Goal: Information Seeking & Learning: Find specific fact

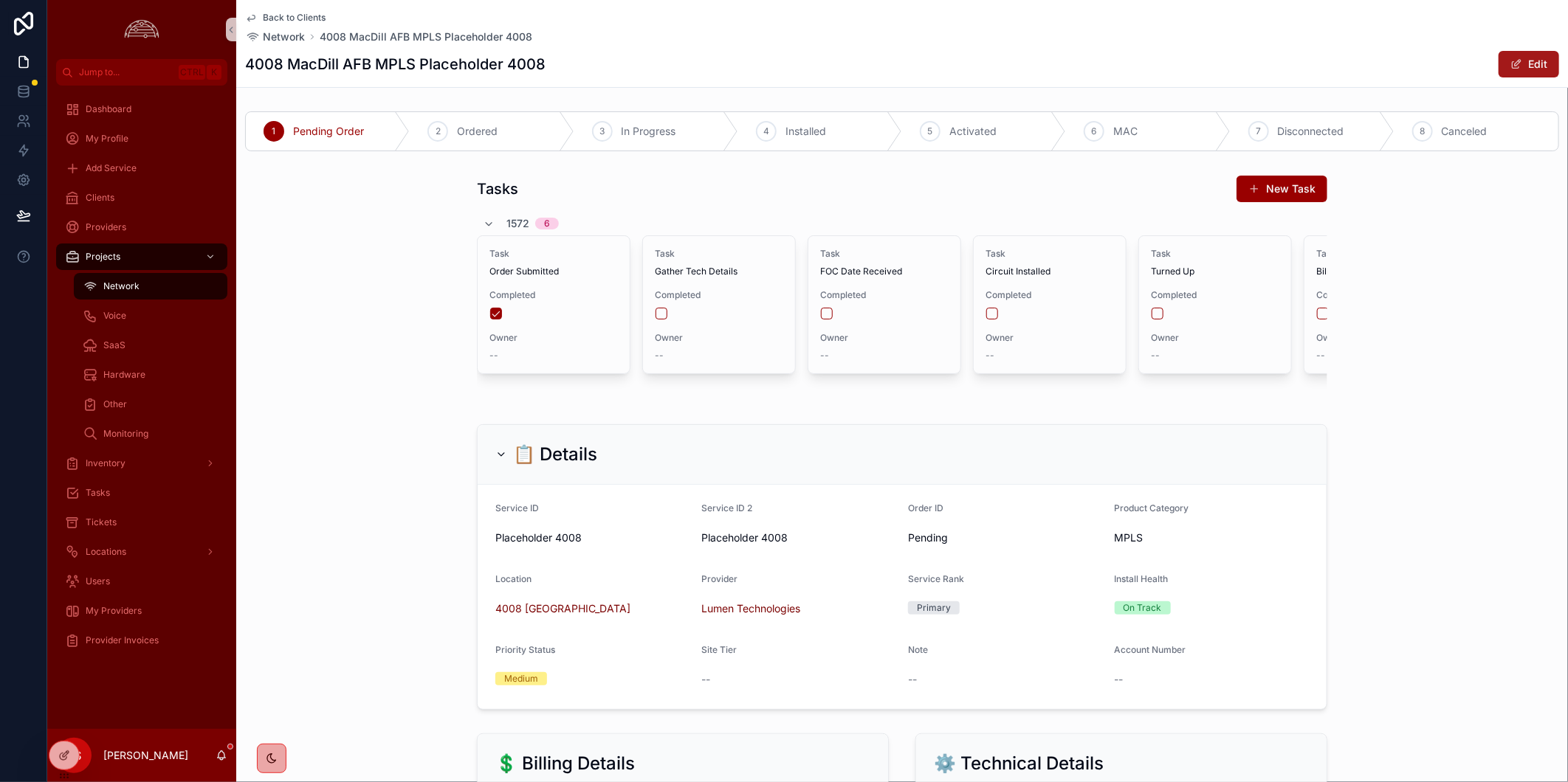
click at [1511, 63] on button "Edit" at bounding box center [1529, 64] width 61 height 26
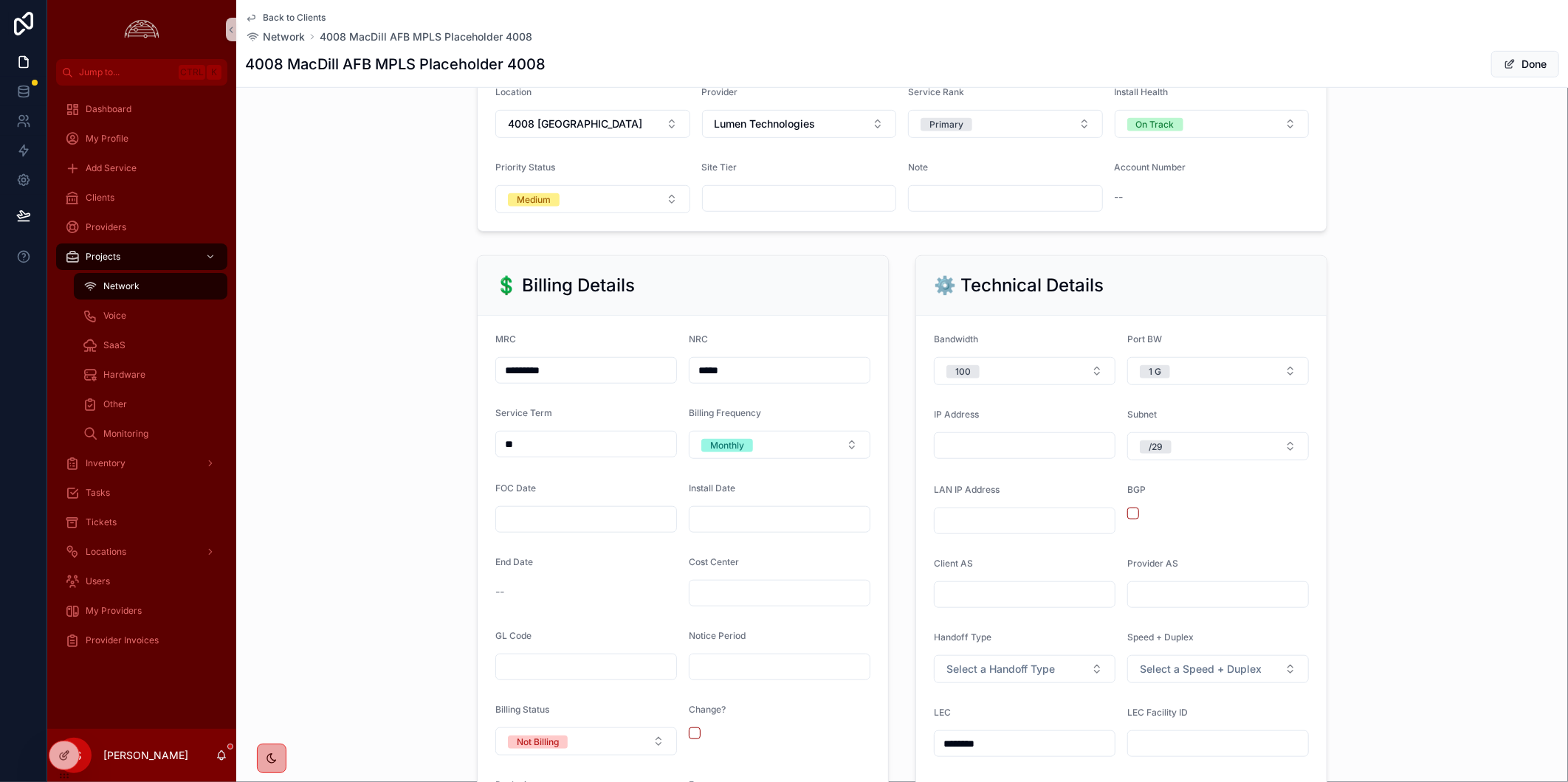
scroll to position [1147, 0]
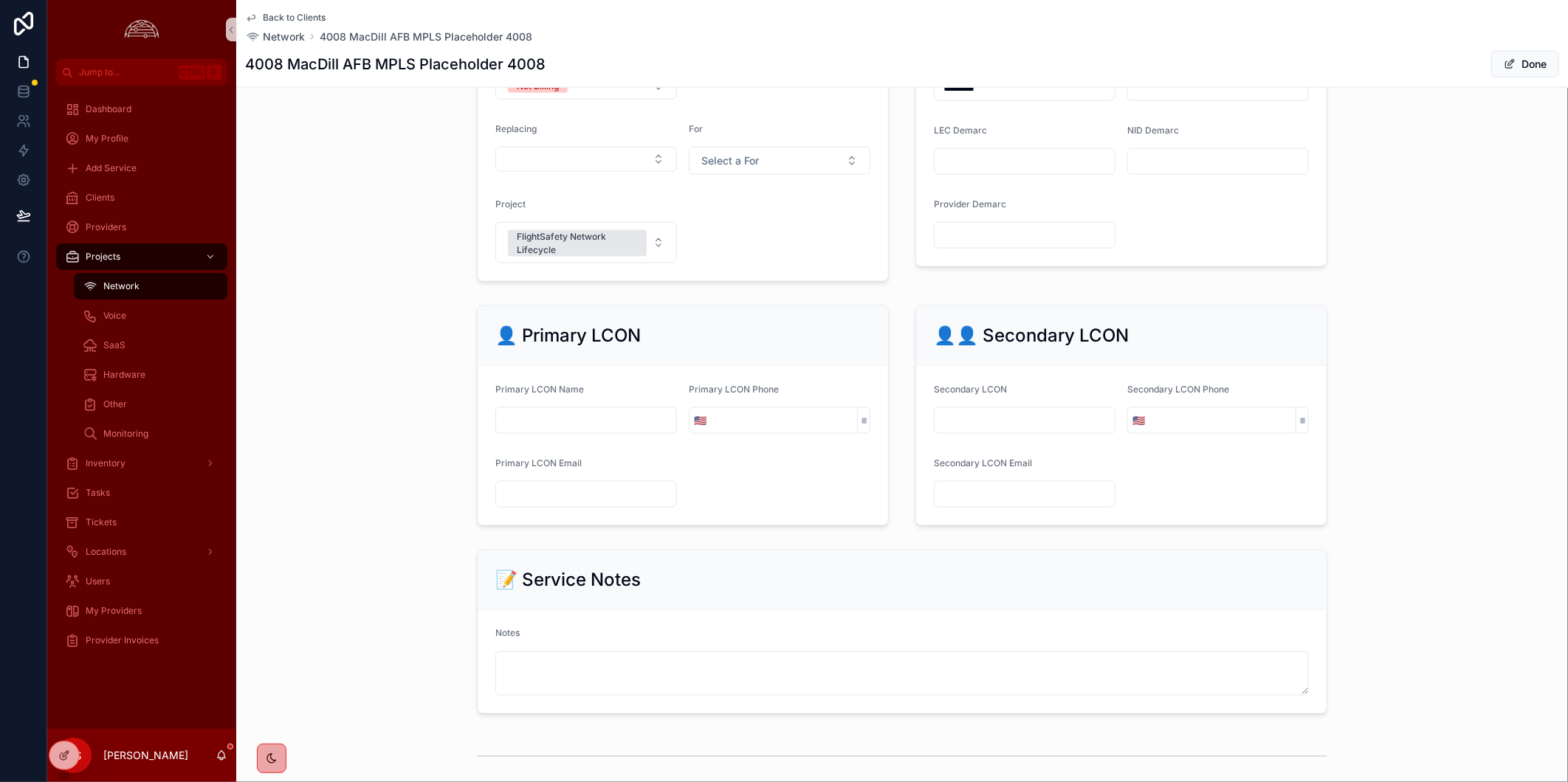
click at [623, 431] on input "scrollable content" at bounding box center [586, 420] width 180 height 20
paste input "**********"
type input "**********"
click at [711, 431] on input "scrollable content" at bounding box center [783, 420] width 146 height 20
paste input "**********"
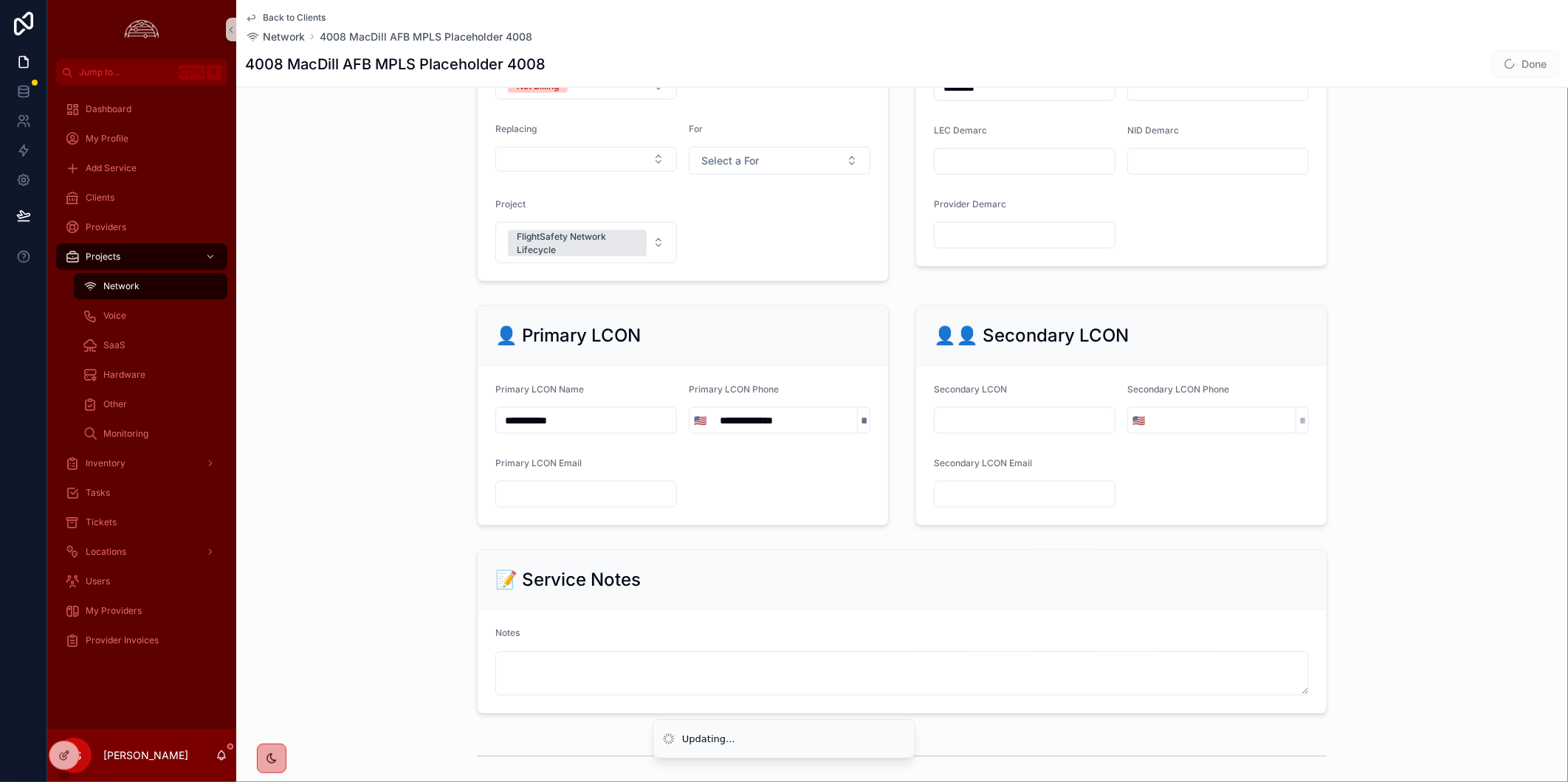
type input "**********"
click at [601, 502] on input "scrollable content" at bounding box center [586, 494] width 180 height 20
paste input "**********"
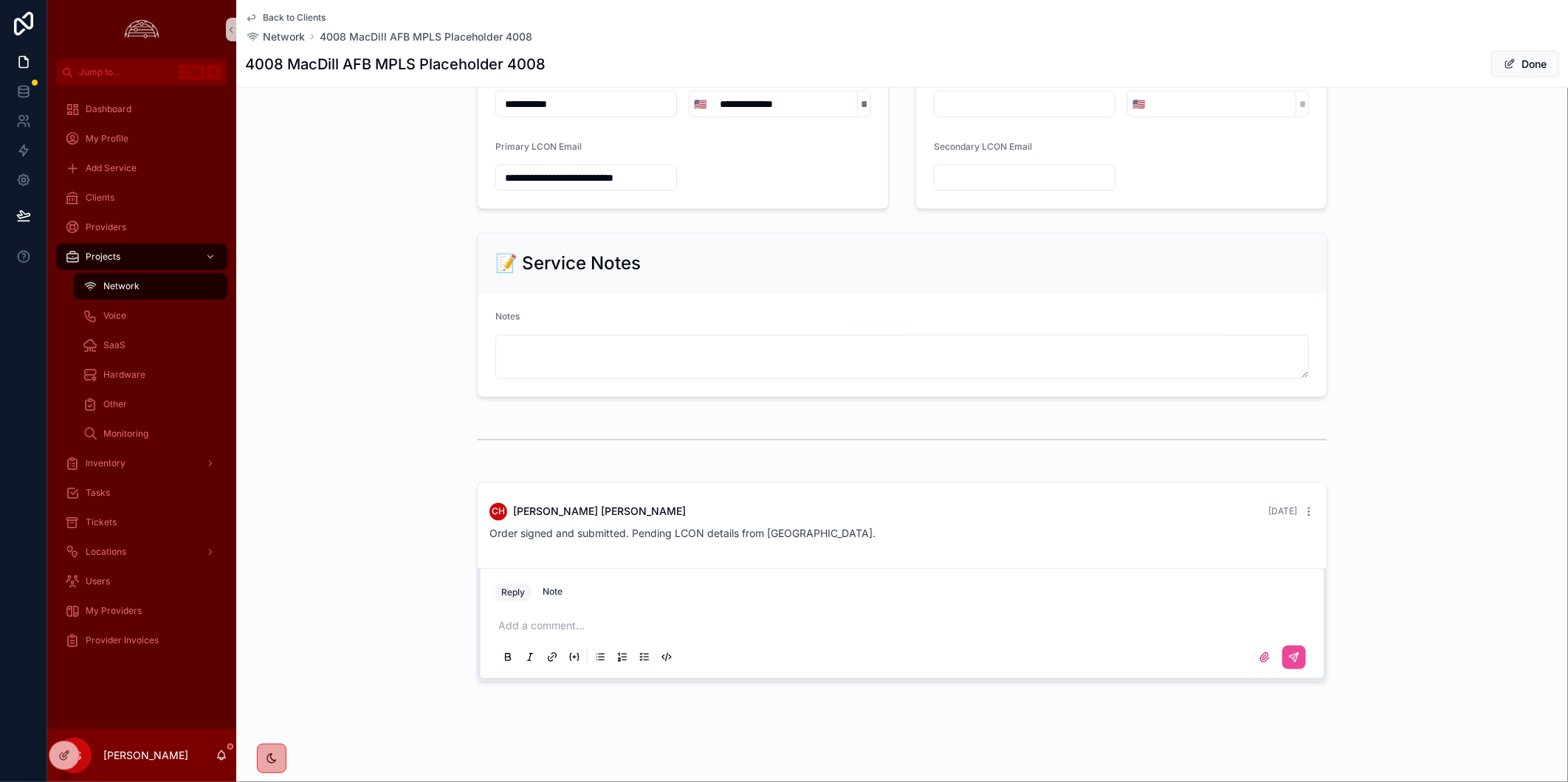
scroll to position [985, 0]
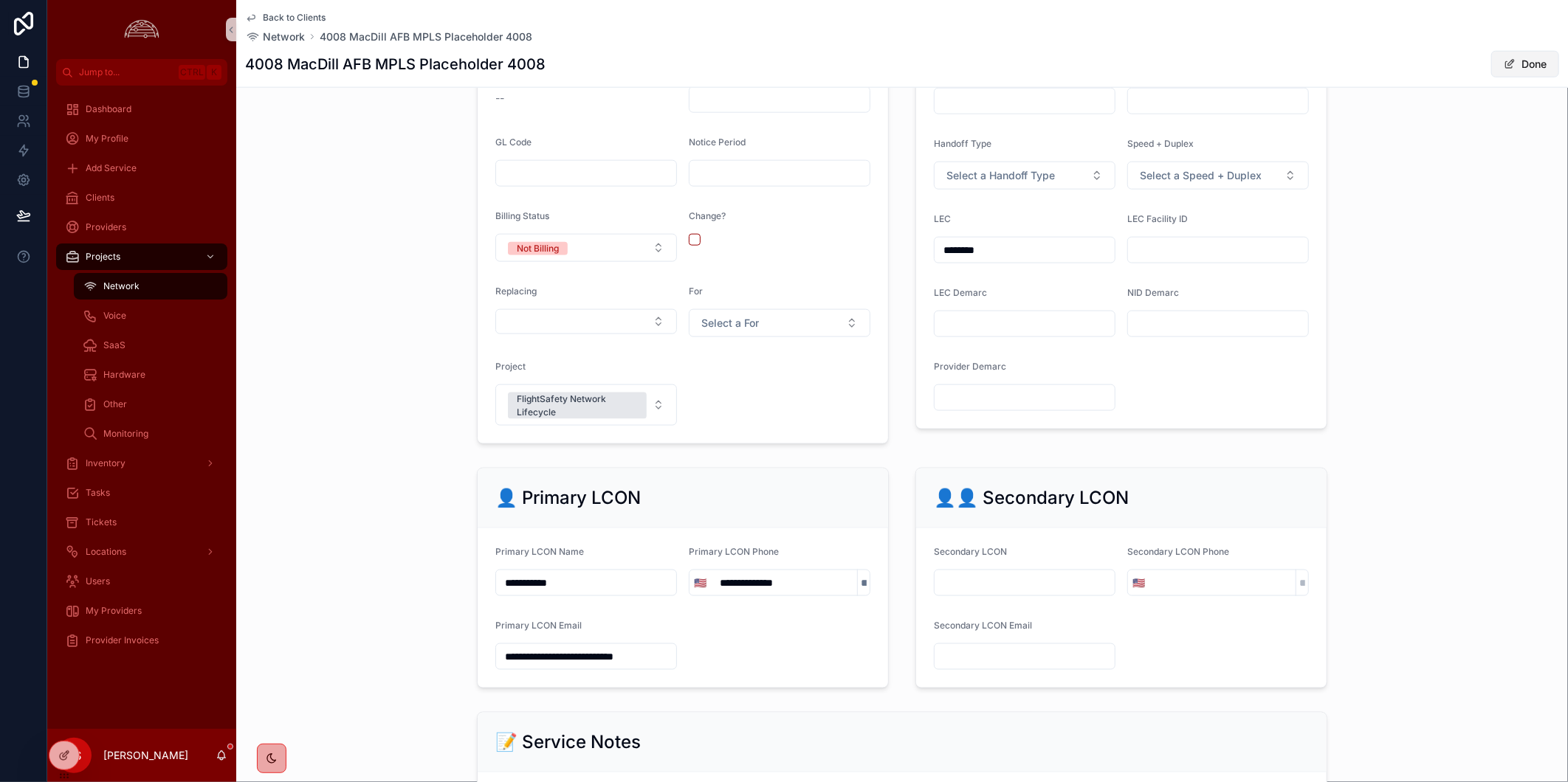
type input "**********"
click at [1529, 67] on button "Done" at bounding box center [1526, 64] width 68 height 26
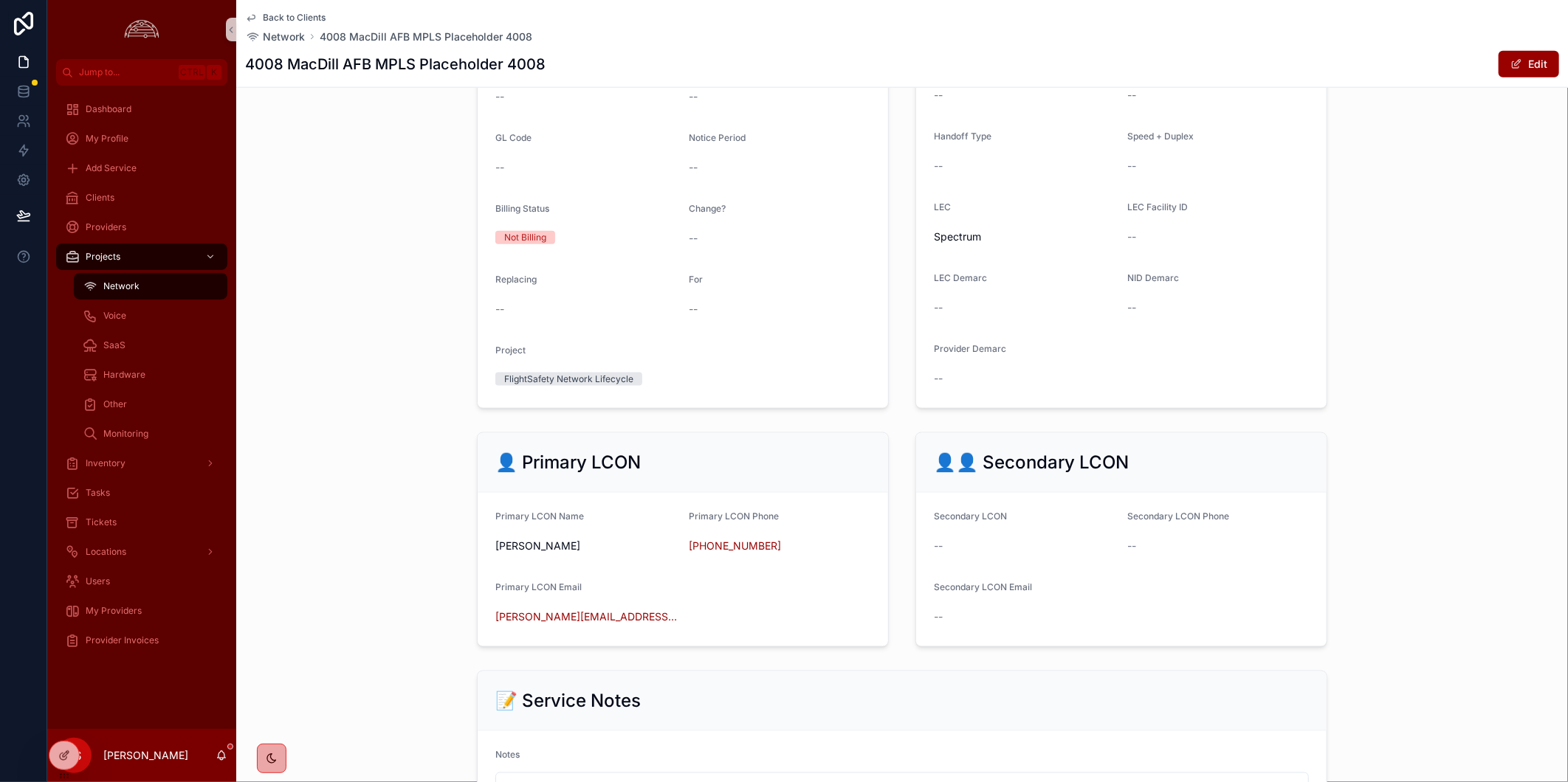
scroll to position [389, 0]
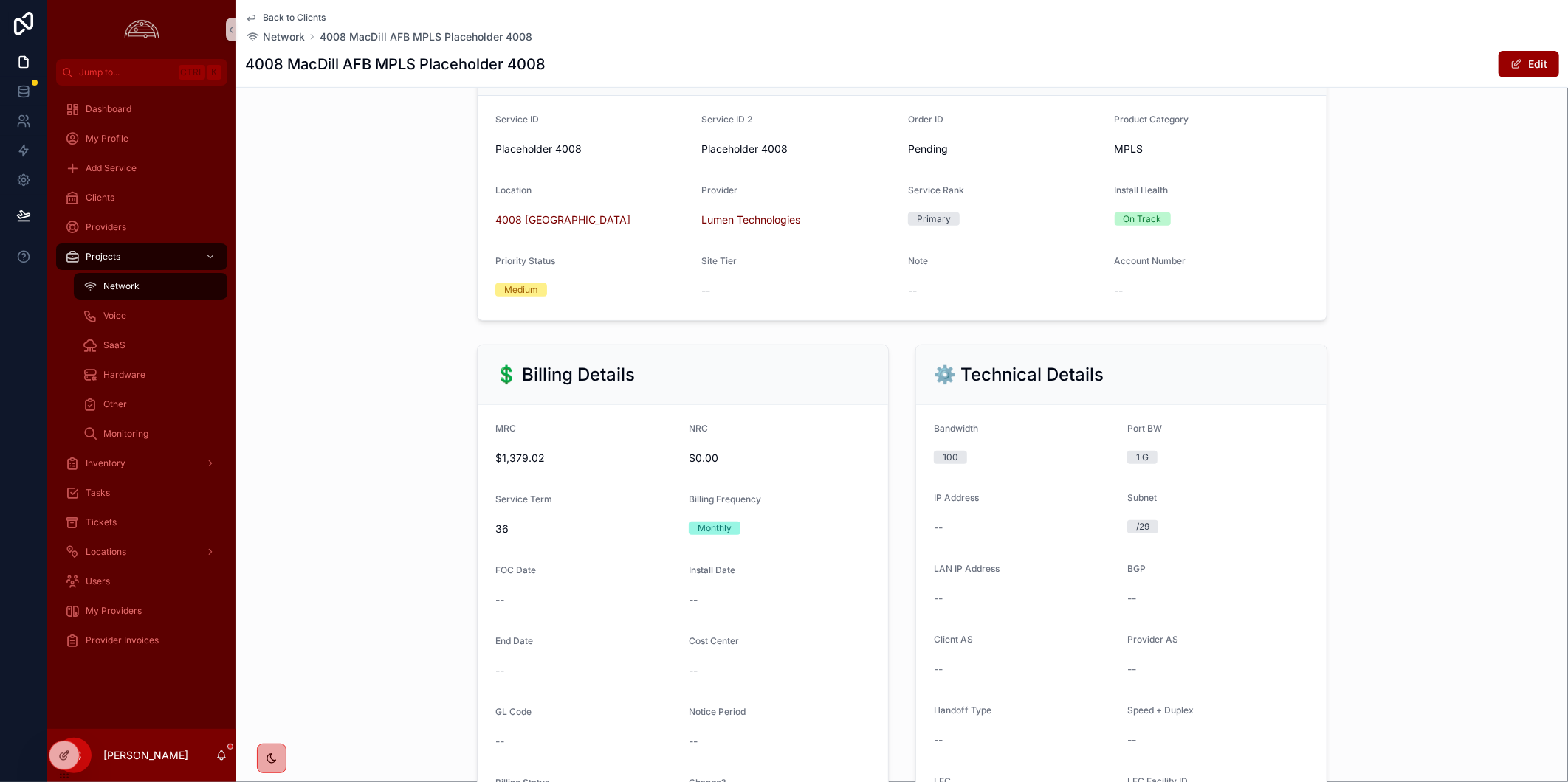
click at [288, 15] on span "Back to Clients" at bounding box center [294, 18] width 63 height 12
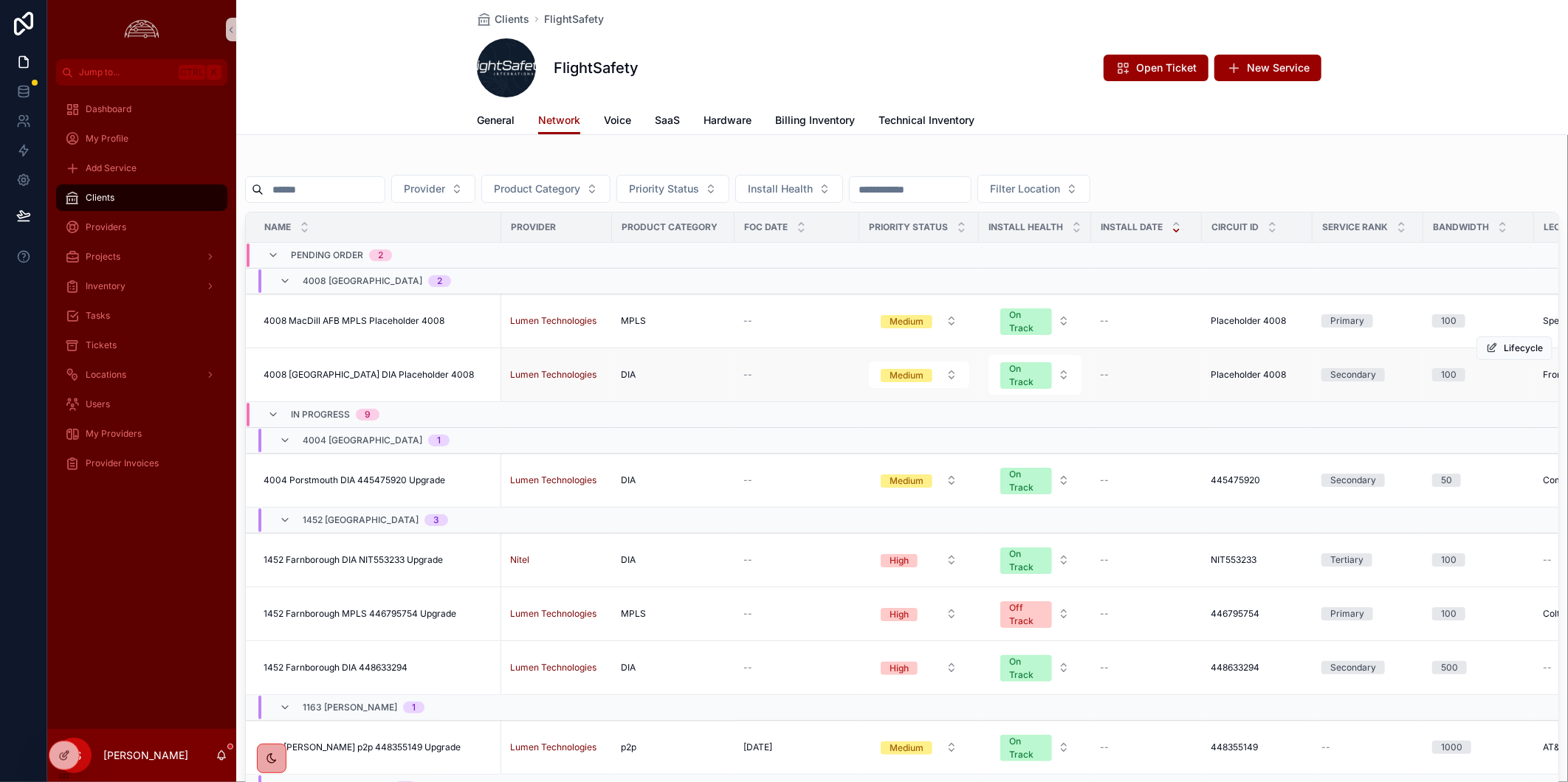
click at [396, 373] on span "4008 [GEOGRAPHIC_DATA] DIA Placeholder 4008" at bounding box center [369, 375] width 211 height 12
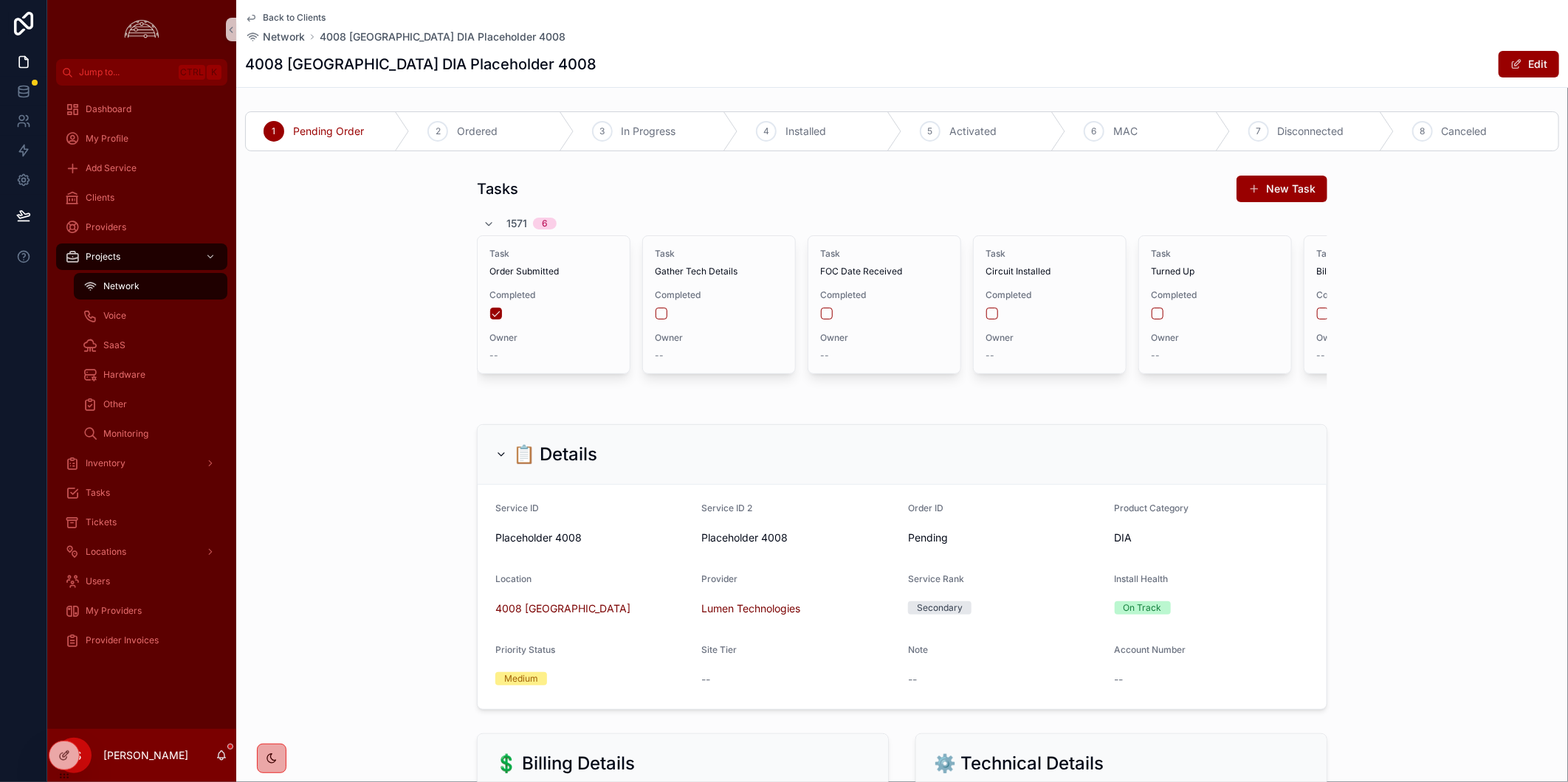
click at [310, 16] on span "Back to Clients" at bounding box center [294, 18] width 63 height 12
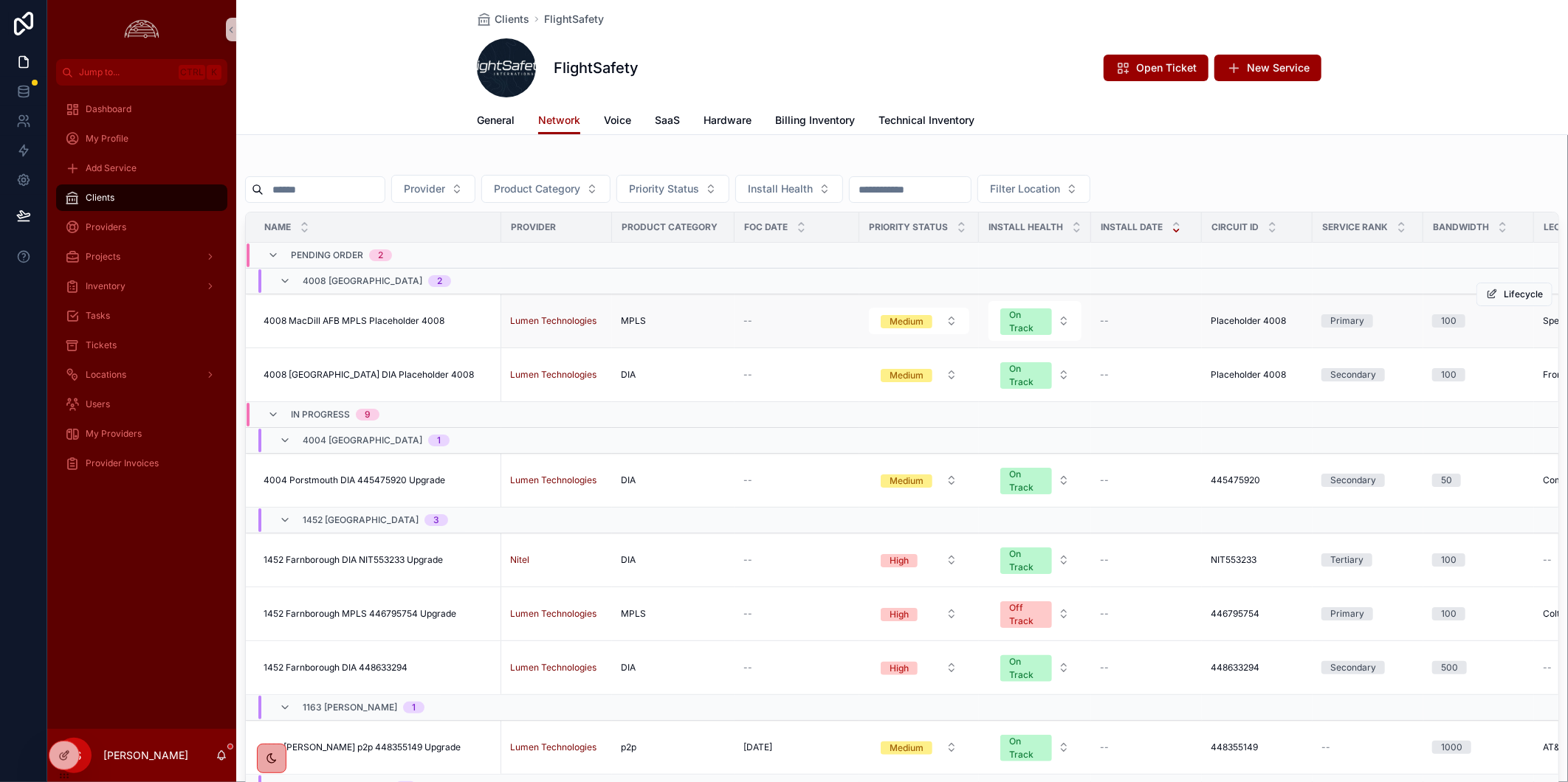
click at [408, 313] on td "4008 MacDill AFB MPLS Placeholder 4008 4008 MacDill AFB MPLS Placeholder 4008" at bounding box center [373, 321] width 255 height 54
click at [410, 323] on span "4008 MacDill AFB MPLS Placeholder 4008" at bounding box center [354, 321] width 181 height 12
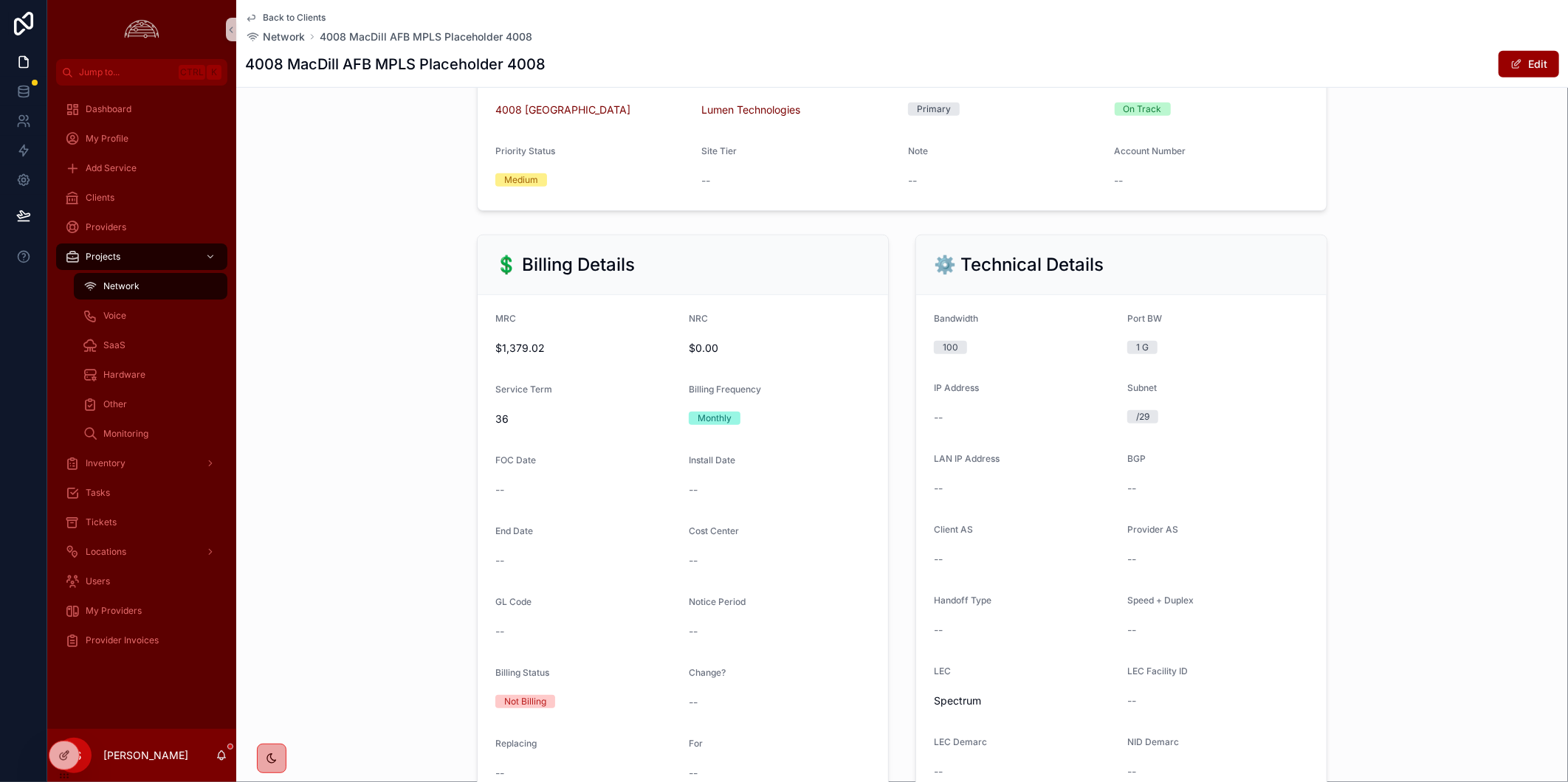
scroll to position [246, 0]
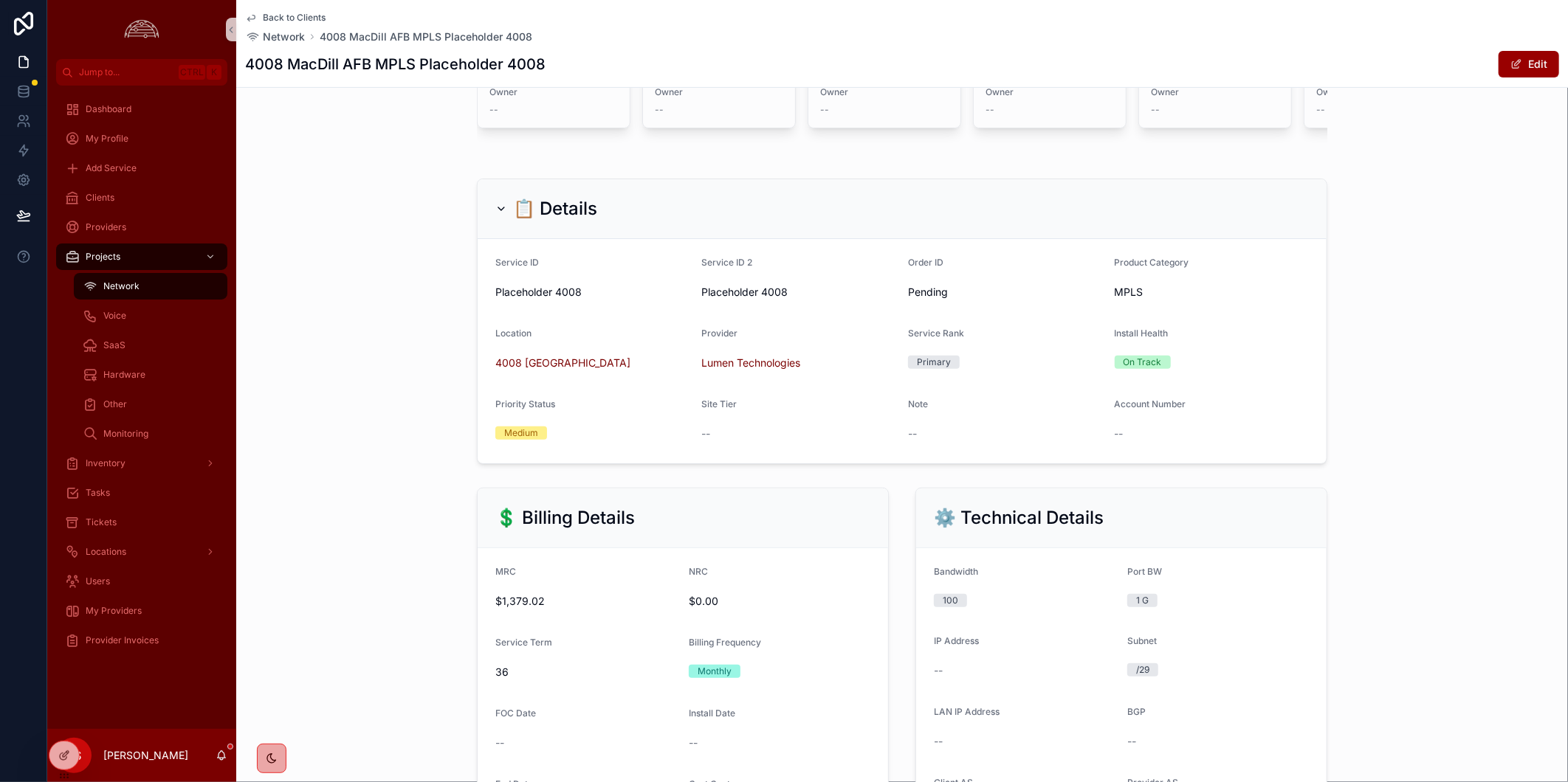
click at [299, 20] on span "Back to Clients" at bounding box center [294, 18] width 63 height 12
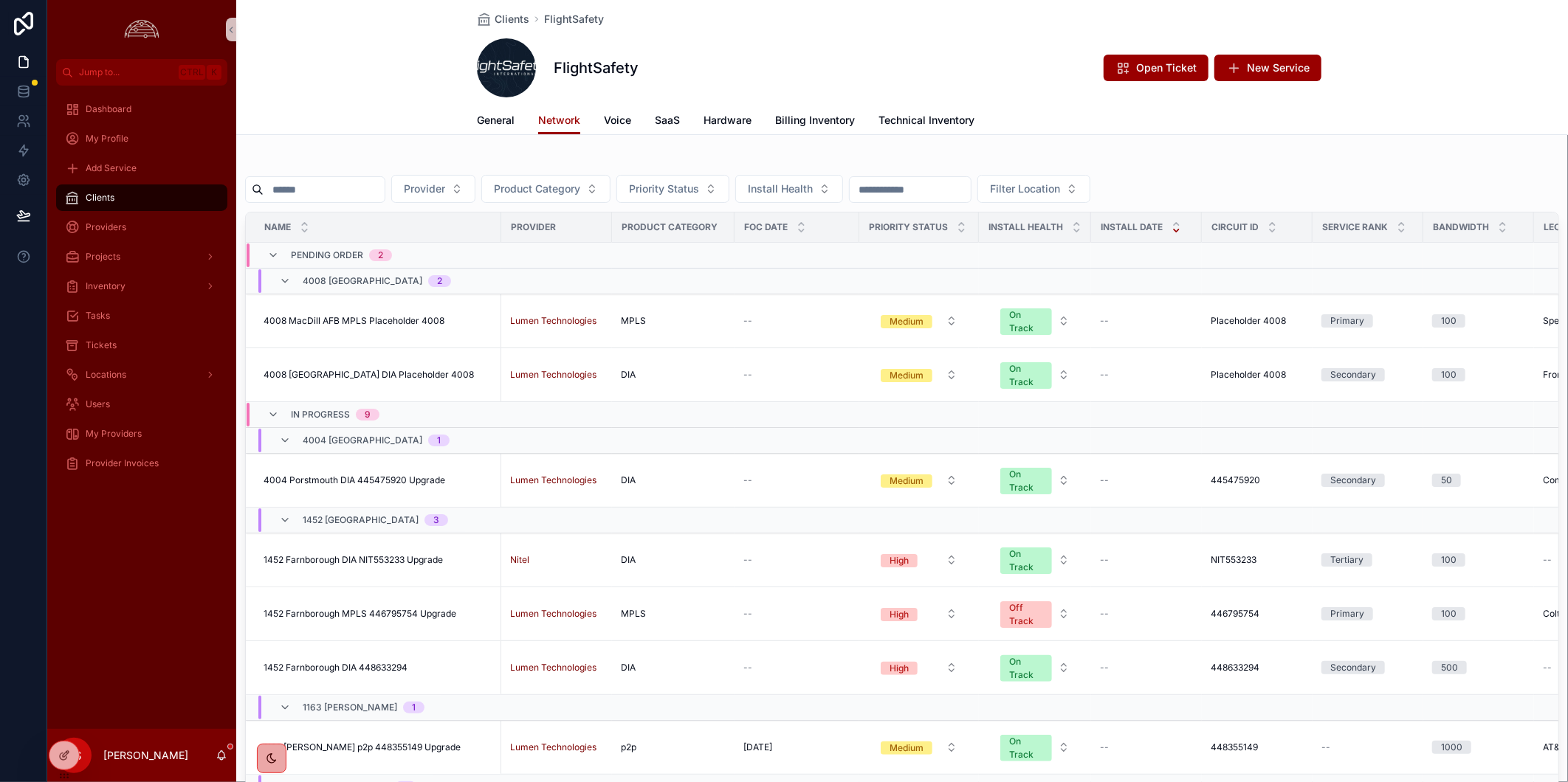
scroll to position [246, 0]
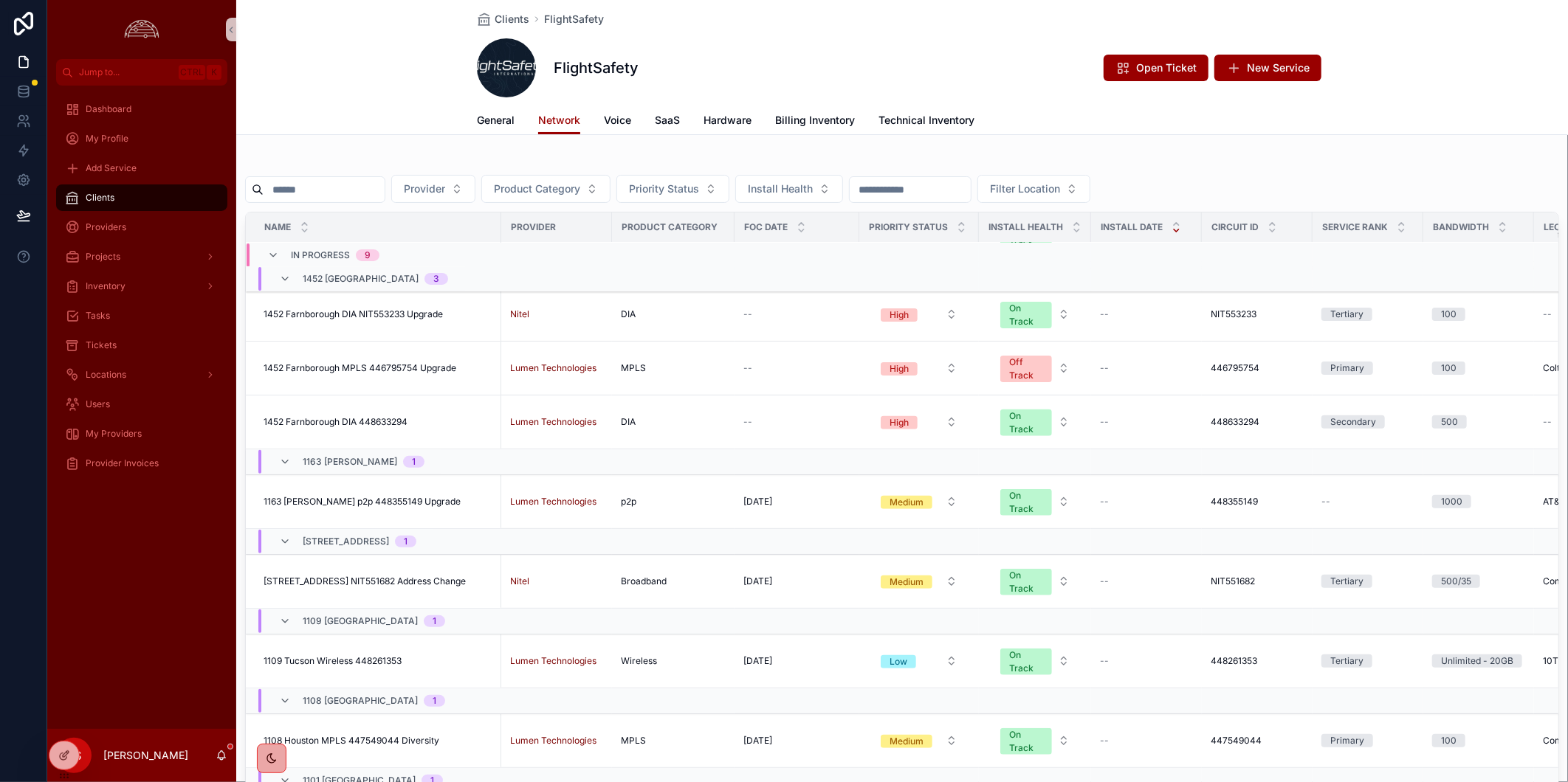
click at [370, 195] on input "scrollable content" at bounding box center [324, 189] width 121 height 20
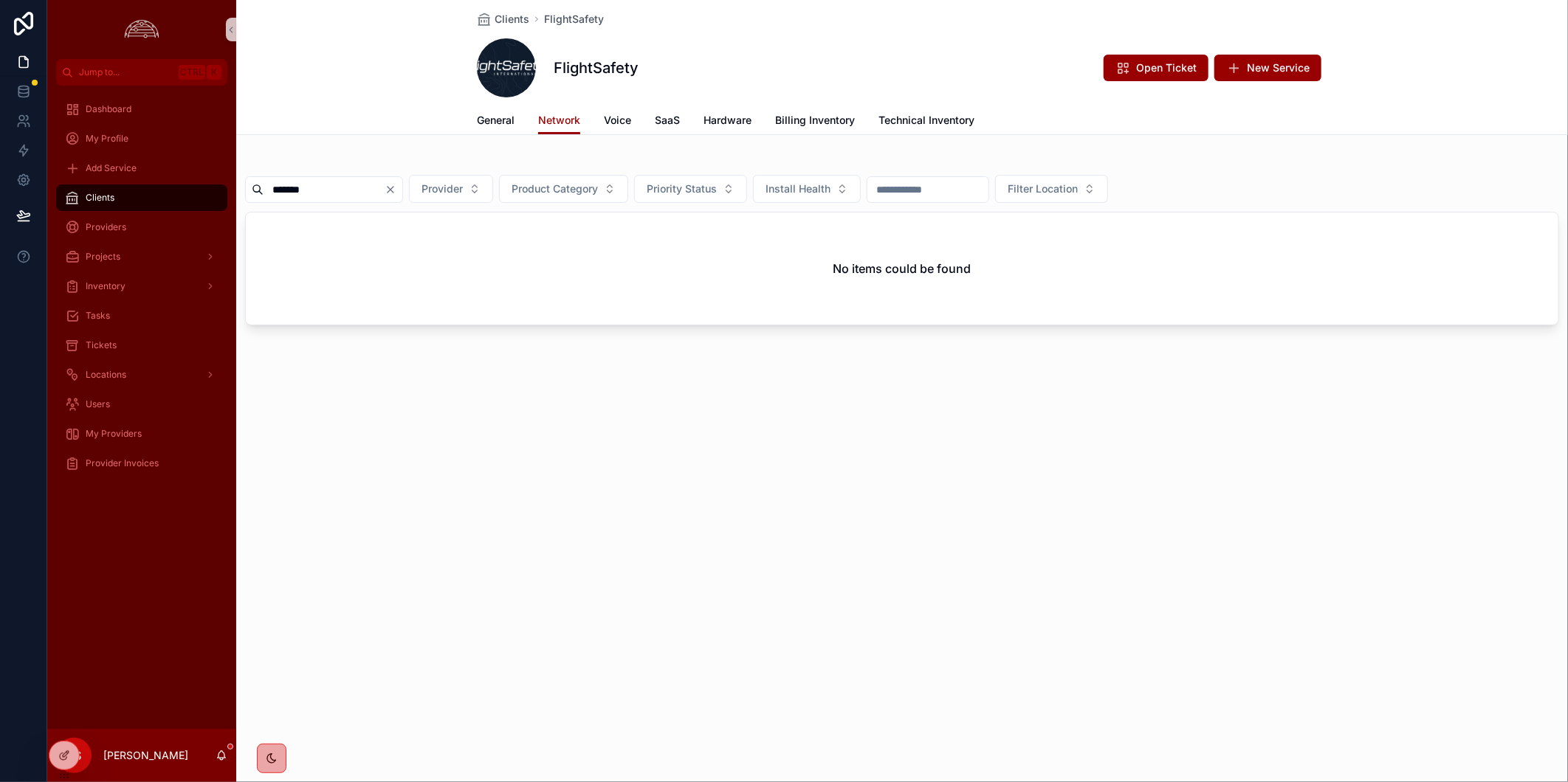
type input "*******"
drag, startPoint x: 560, startPoint y: 572, endPoint x: 526, endPoint y: 283, distance: 291.0
click at [562, 568] on div "Clients FlightSafety FlightSafety Open Ticket New Service Network General Netwo…" at bounding box center [902, 391] width 1332 height 782
click at [402, 188] on button "Clear" at bounding box center [393, 190] width 17 height 12
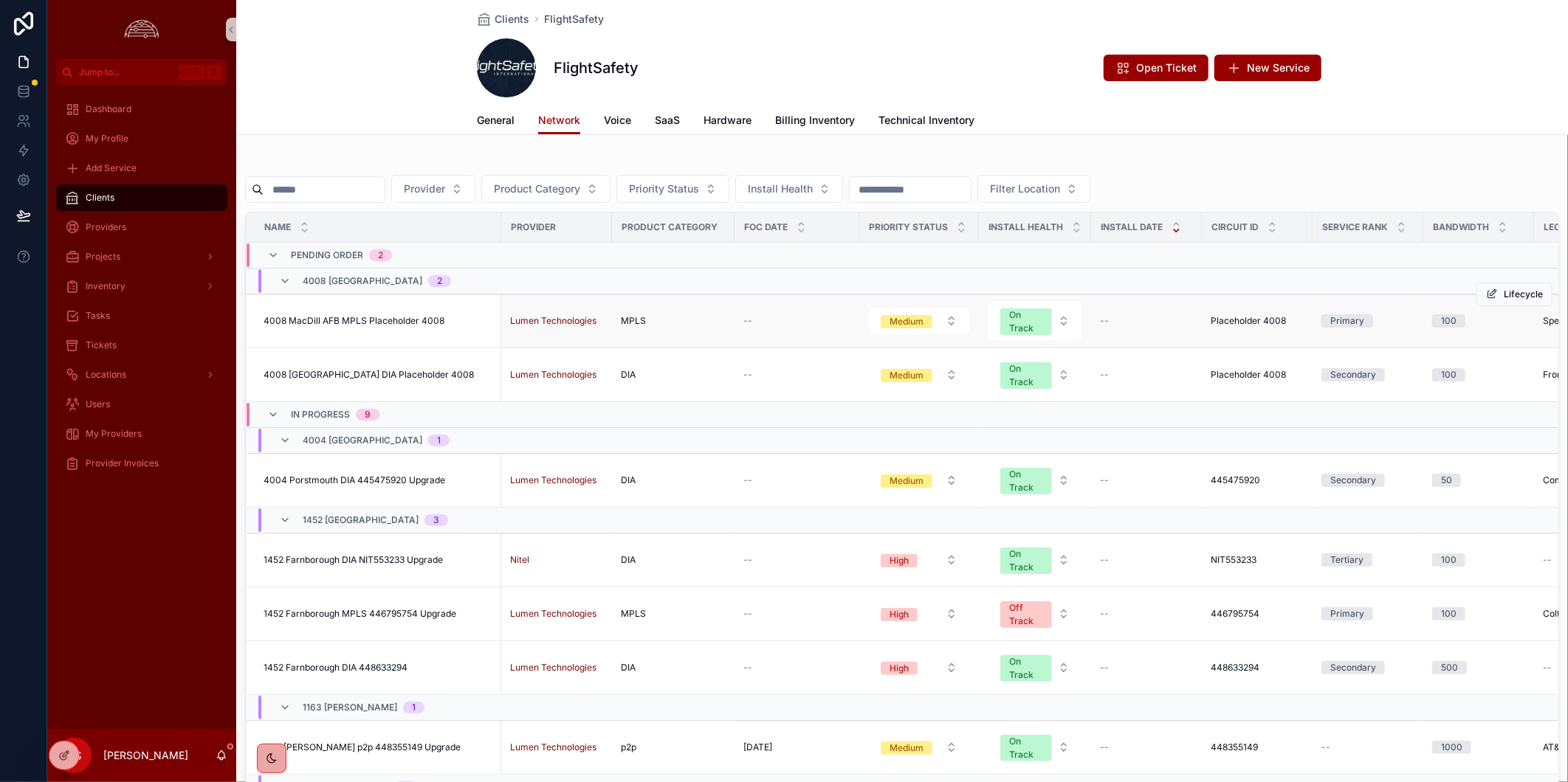
click at [345, 326] on span "4008 MacDill AFB MPLS Placeholder 4008" at bounding box center [354, 321] width 181 height 12
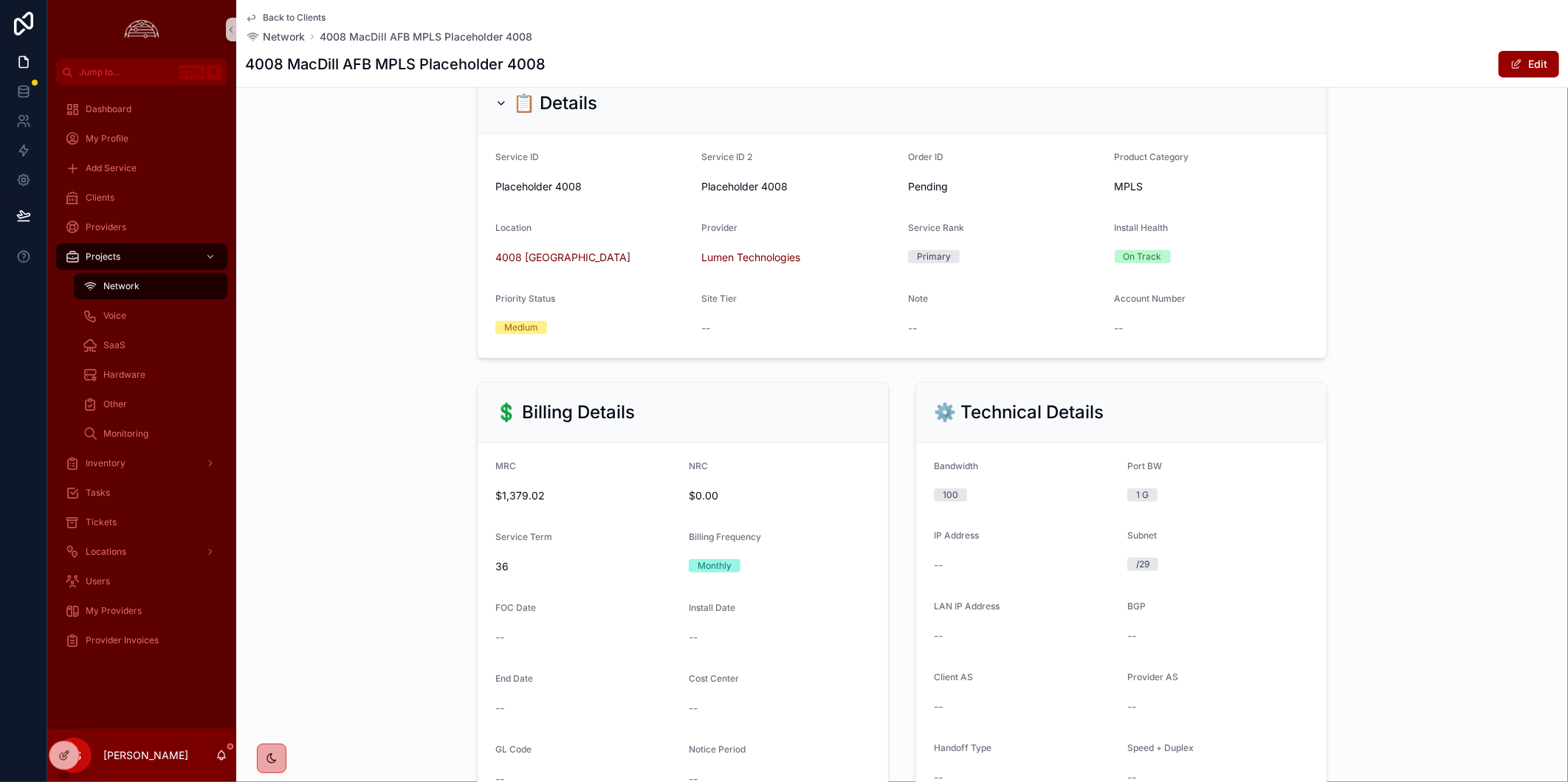
scroll to position [82, 0]
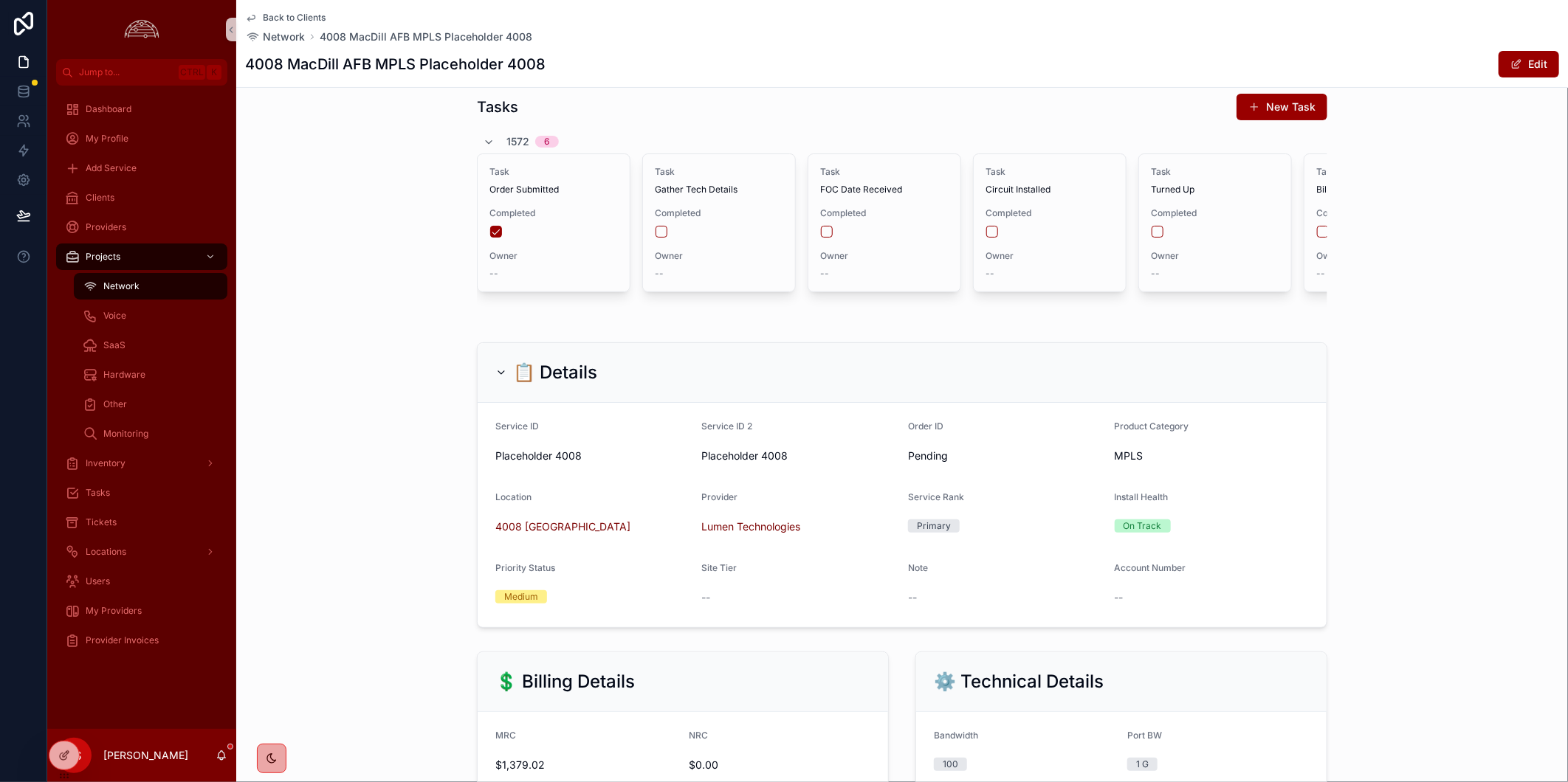
click at [289, 15] on span "Back to Clients" at bounding box center [294, 18] width 63 height 12
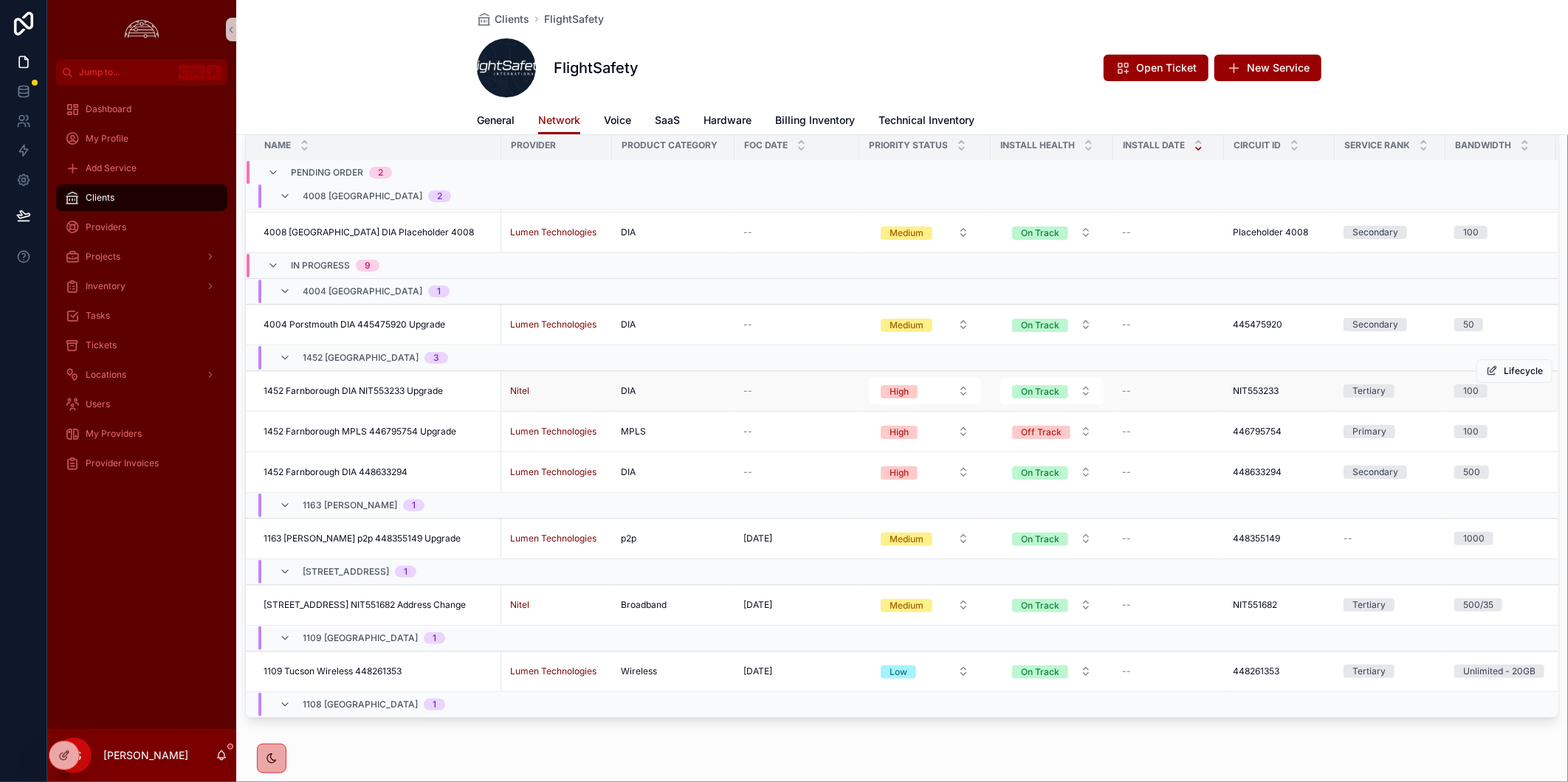
scroll to position [525, 0]
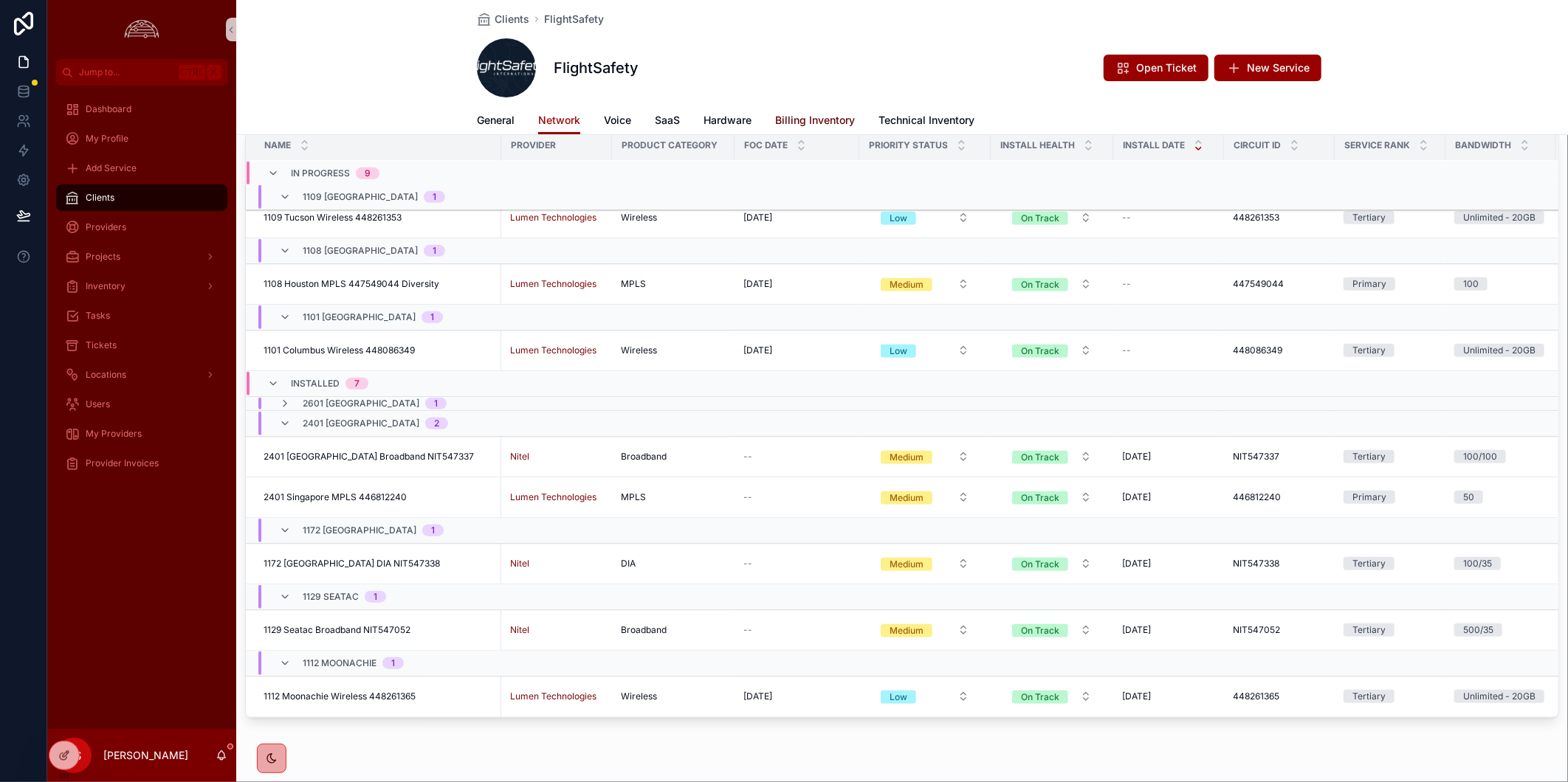
click at [829, 115] on span "Billing Inventory" at bounding box center [814, 120] width 80 height 14
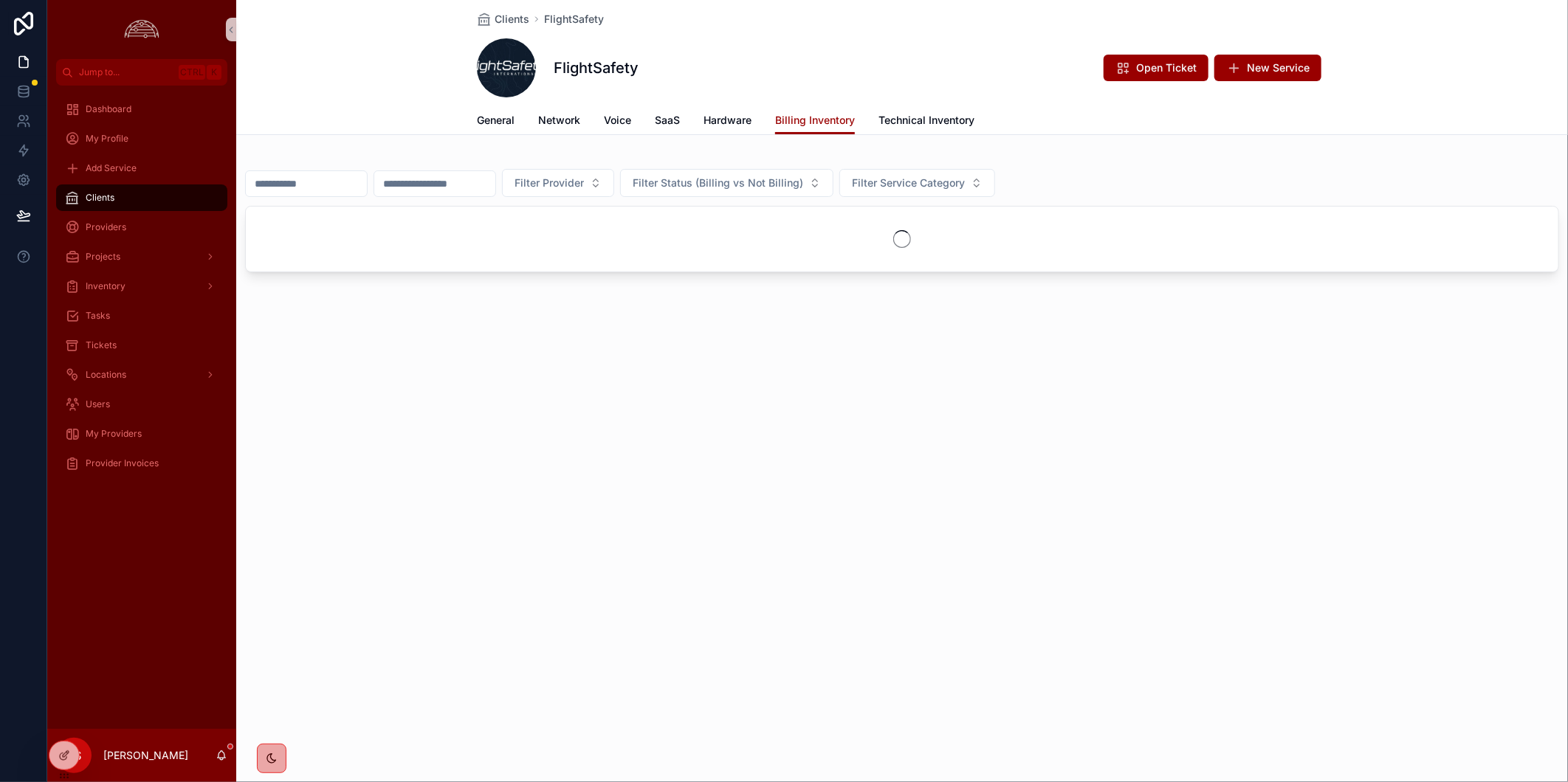
click at [358, 179] on input "scrollable content" at bounding box center [307, 183] width 121 height 20
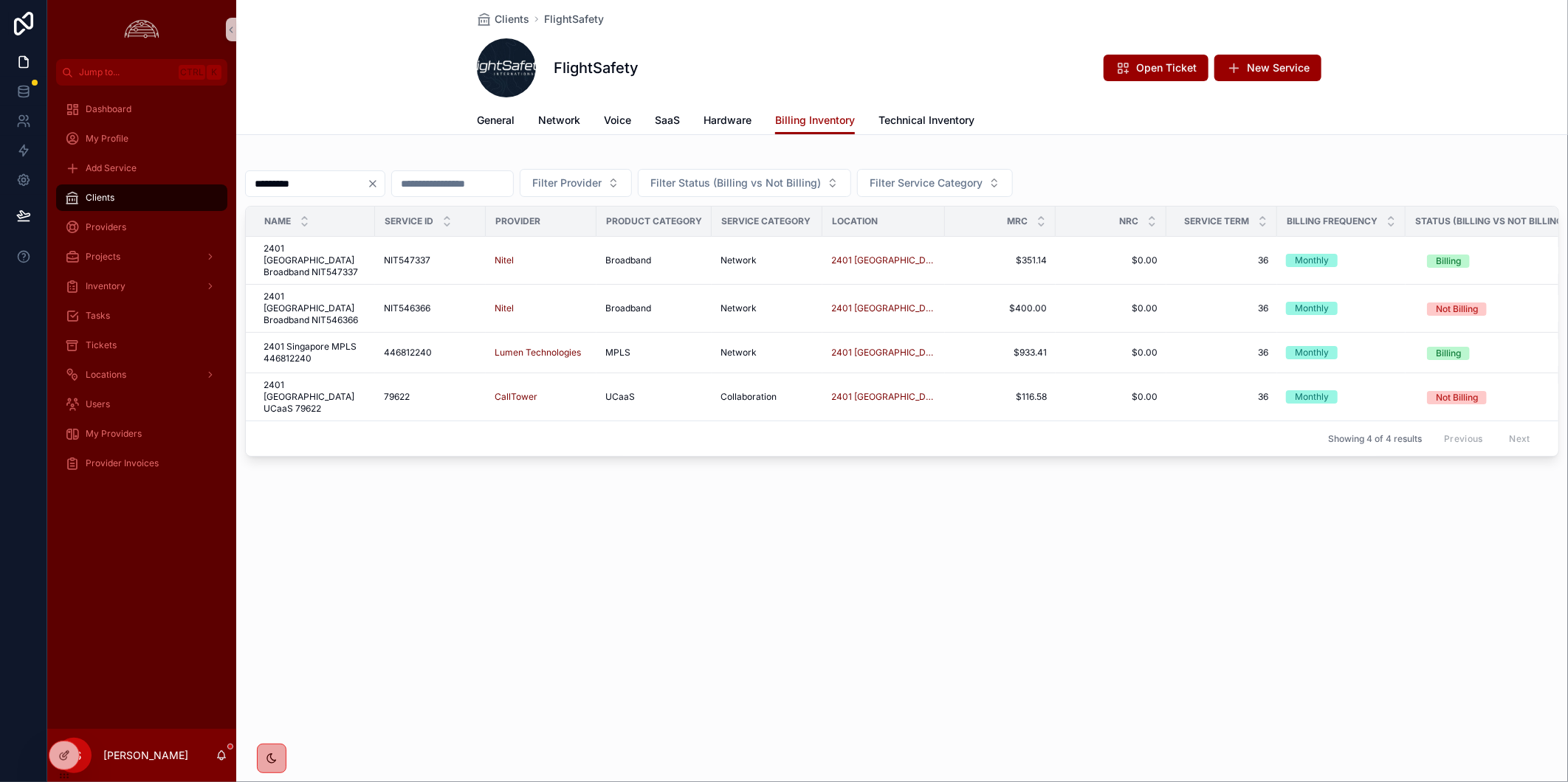
type input "*********"
click at [359, 510] on div "Clients FlightSafety FlightSafety Open Ticket New Service Billing Inventory Gen…" at bounding box center [902, 279] width 1332 height 557
click at [298, 341] on span "2401 Singapore MPLS 446812240" at bounding box center [314, 352] width 102 height 23
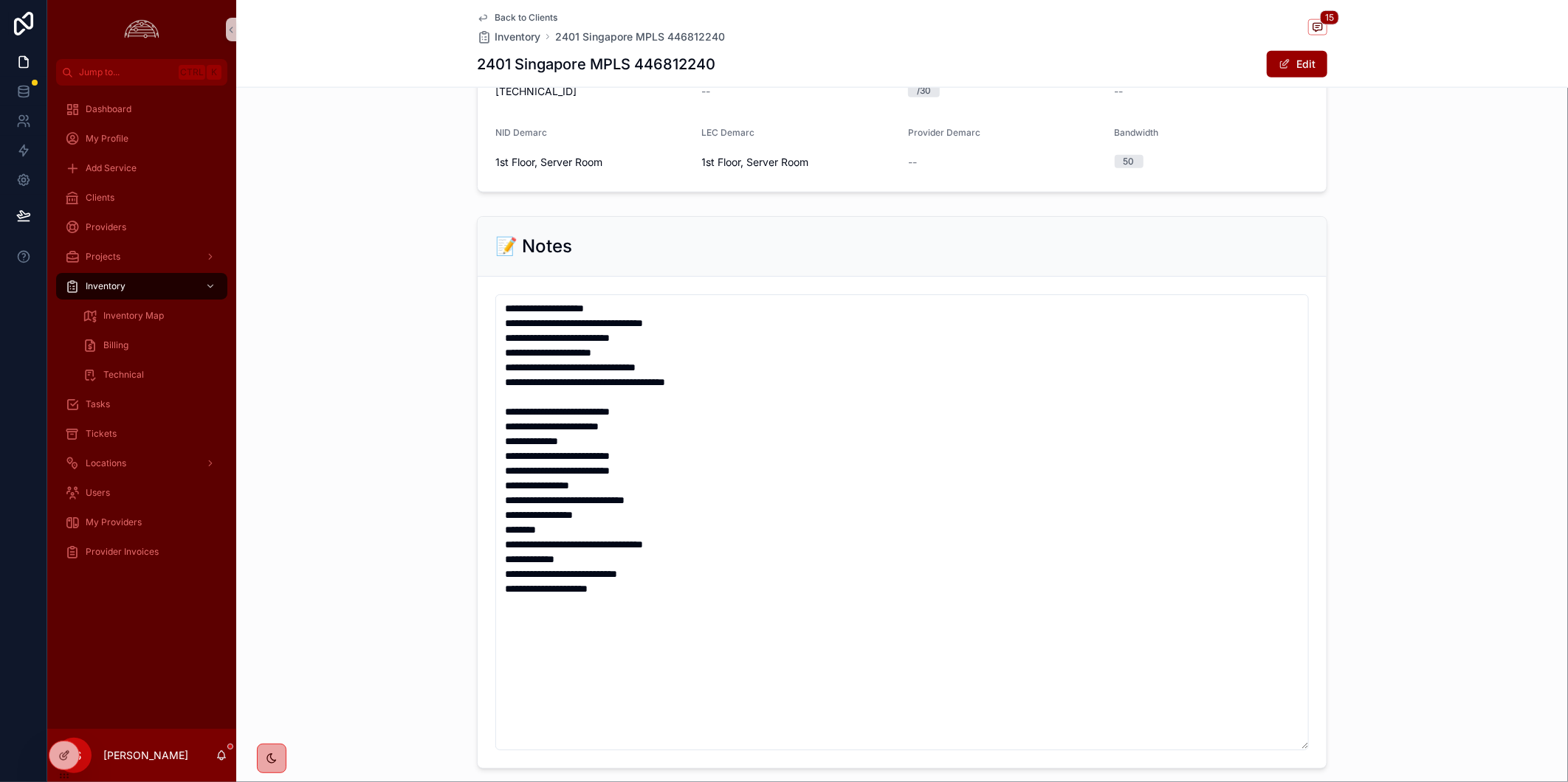
scroll to position [1311, 0]
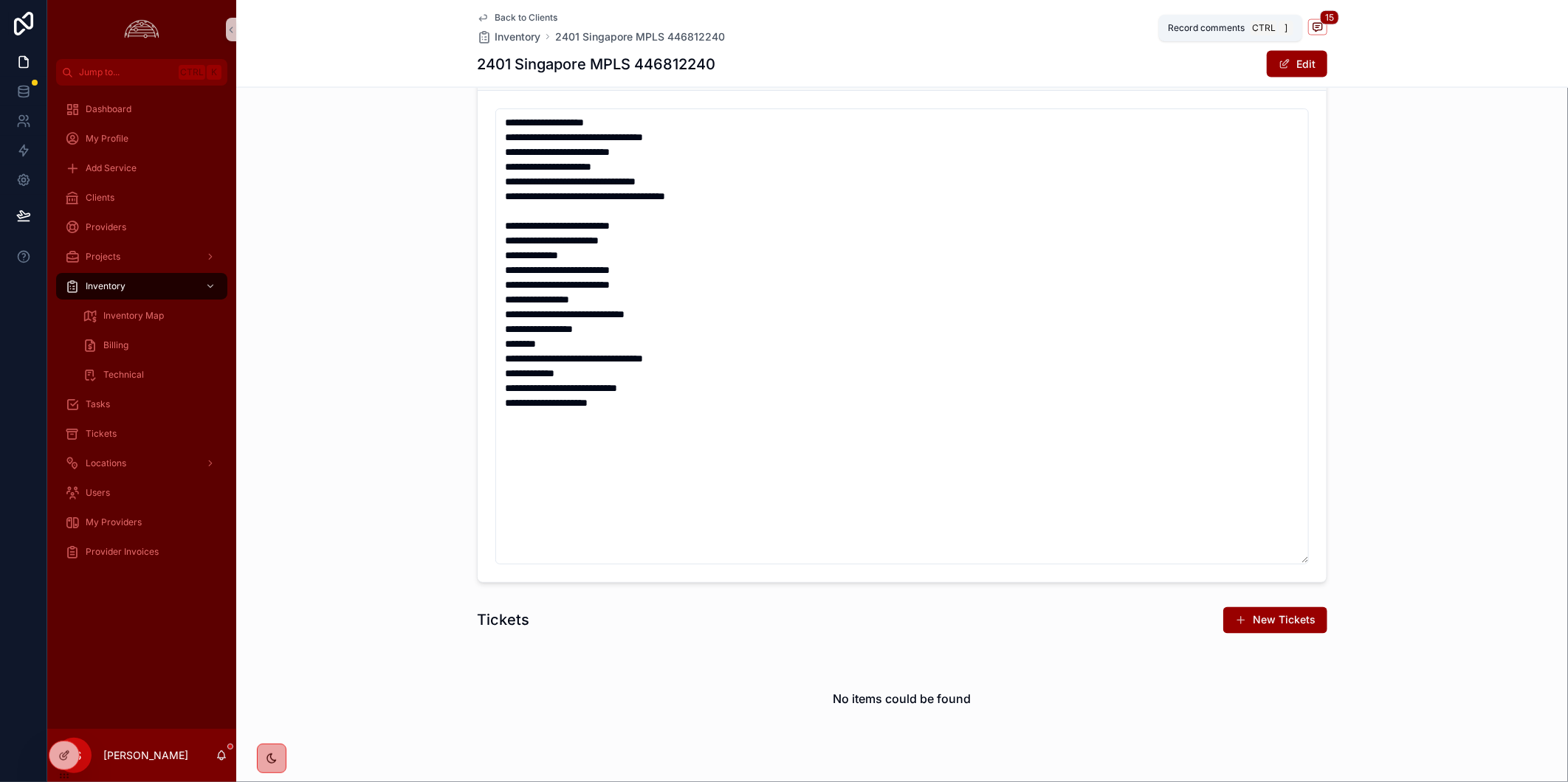
click at [1309, 34] on span "scrollable content" at bounding box center [1317, 26] width 19 height 16
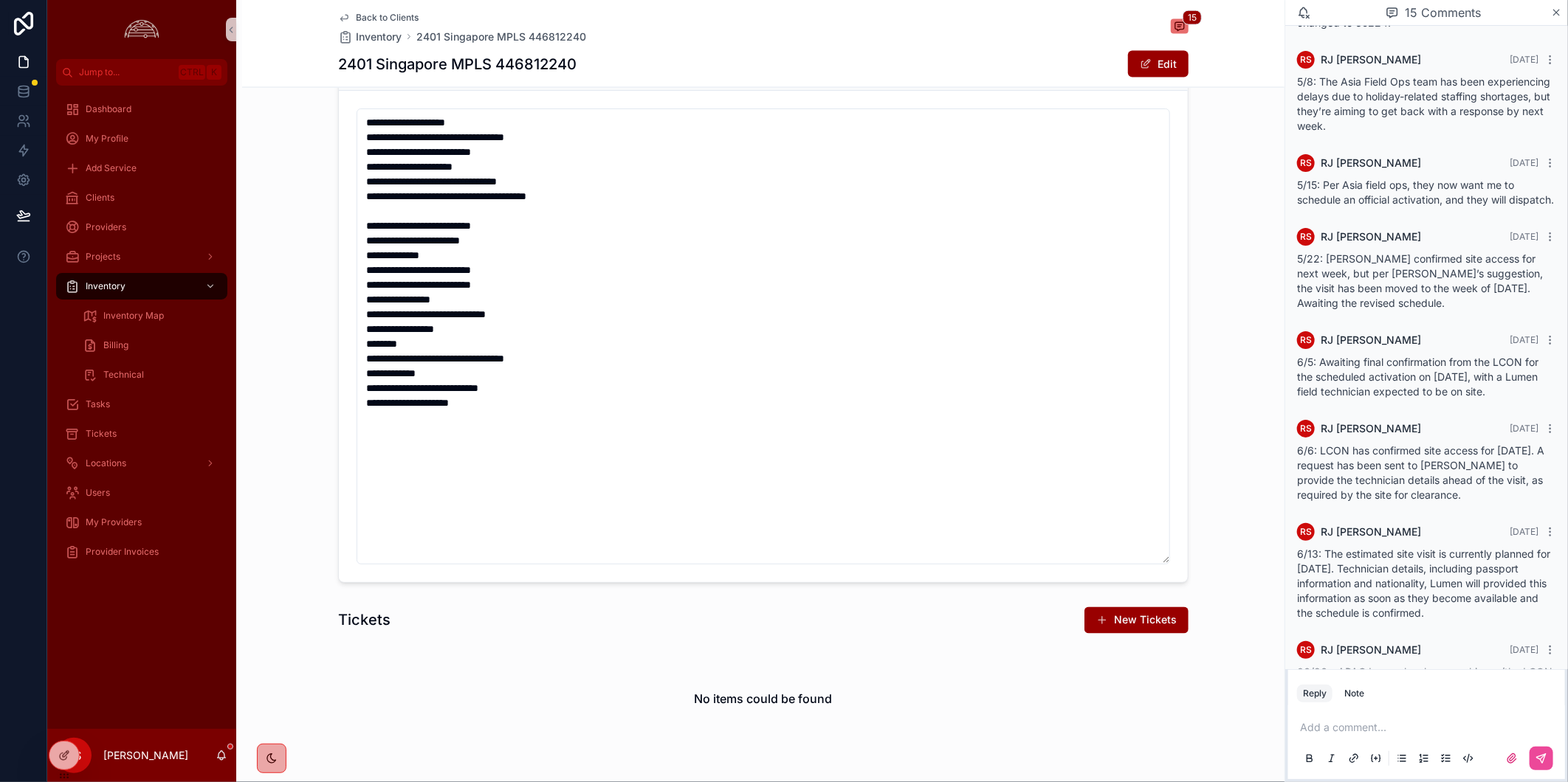
scroll to position [1154, 0]
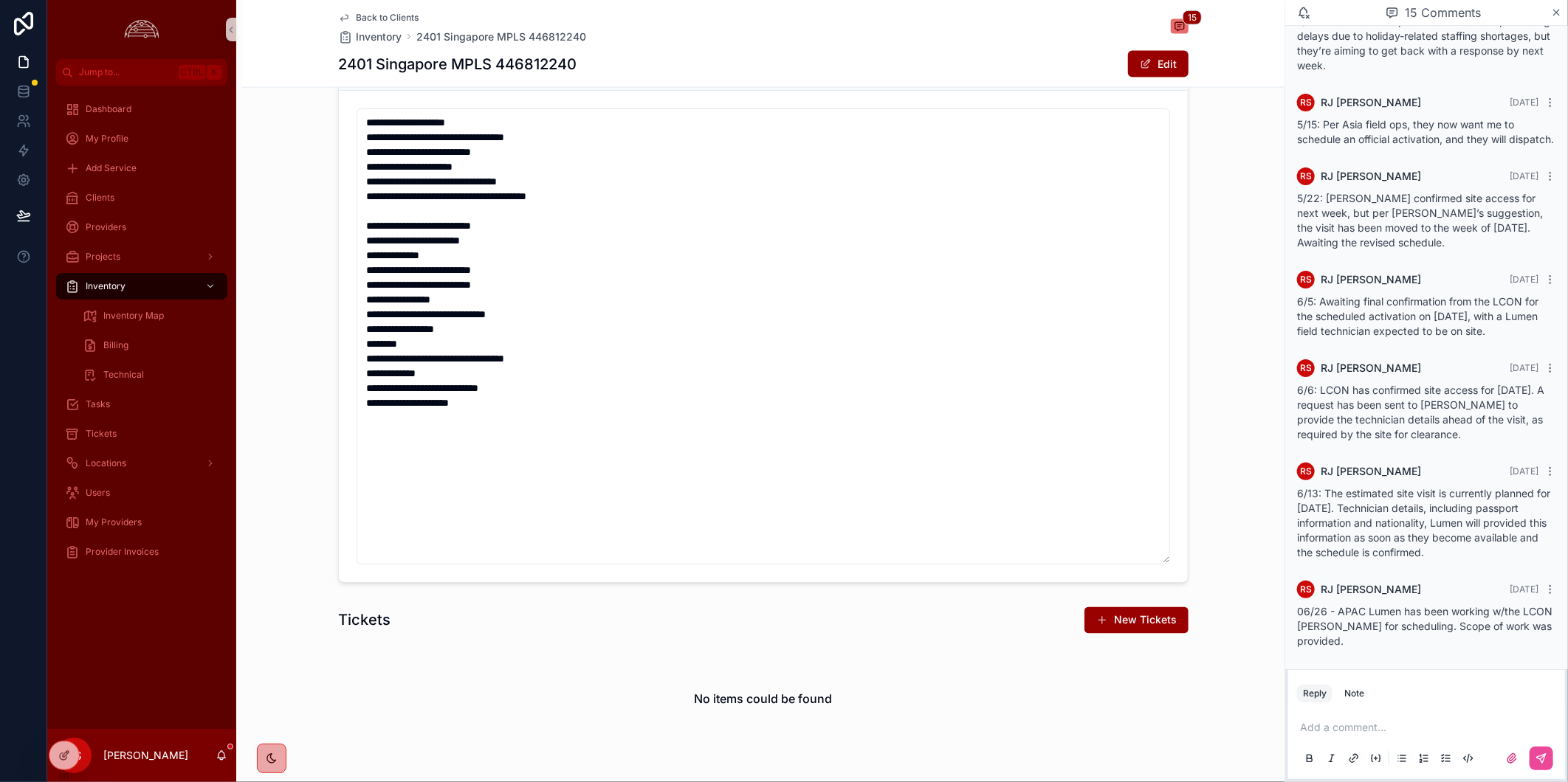
click at [1215, 181] on div "**********" at bounding box center [764, 307] width 1042 height 565
click at [387, 14] on span "Back to Clients" at bounding box center [387, 18] width 63 height 12
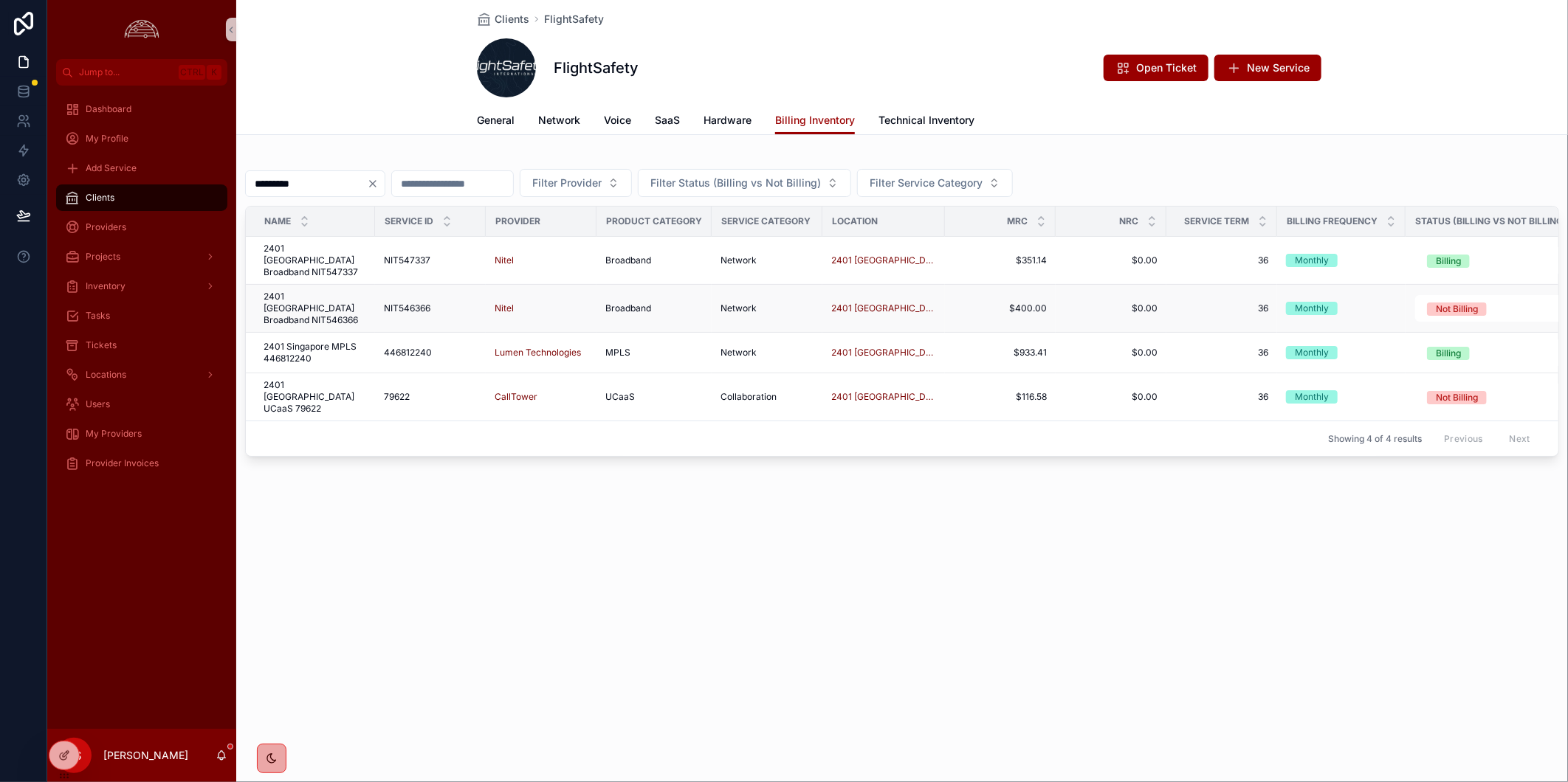
click at [395, 303] on span "NIT546366" at bounding box center [407, 309] width 46 height 12
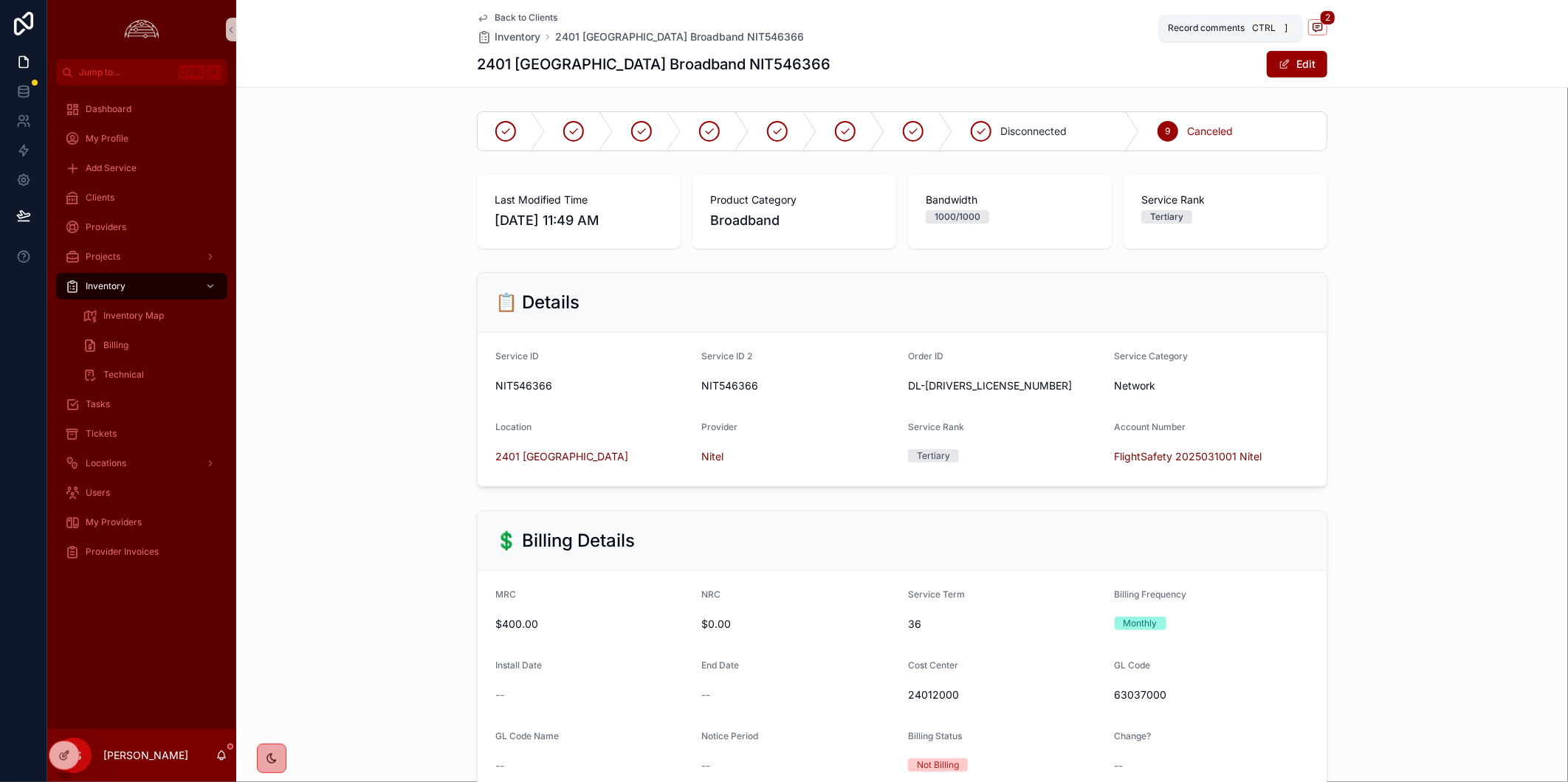
click at [1308, 20] on span "scrollable content" at bounding box center [1317, 26] width 19 height 16
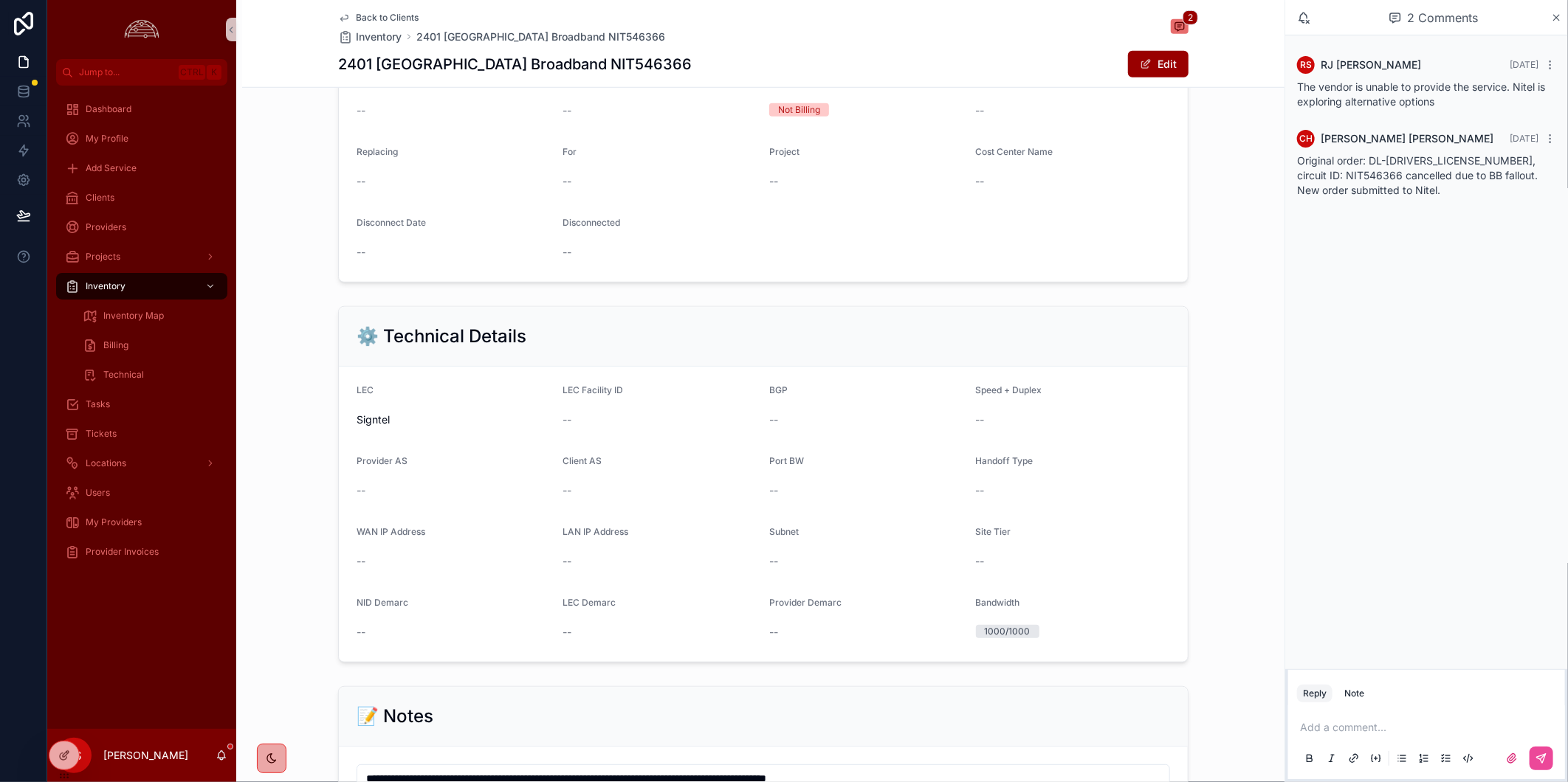
scroll to position [1045, 0]
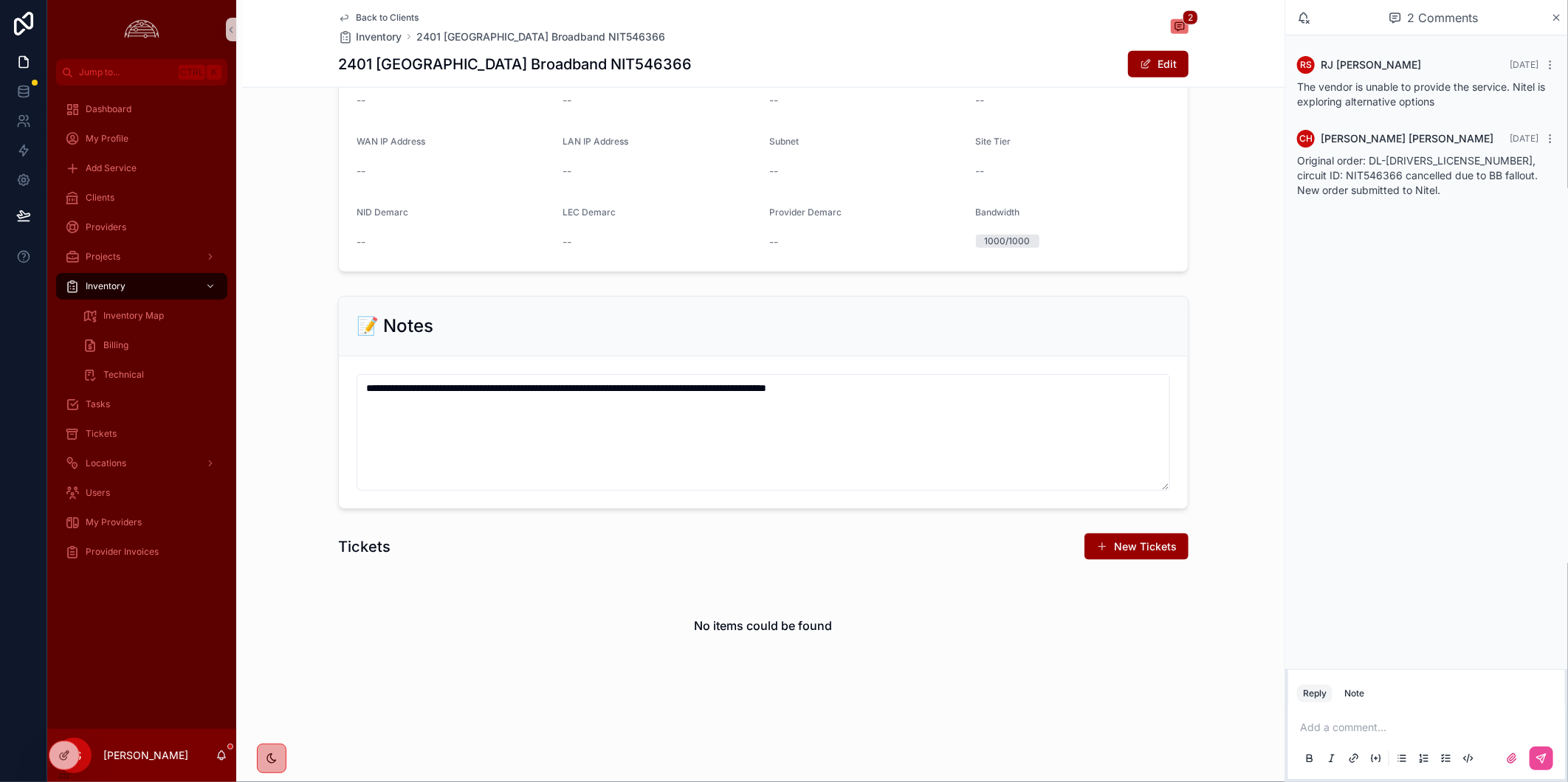
click at [394, 12] on span "Back to Clients" at bounding box center [387, 18] width 63 height 12
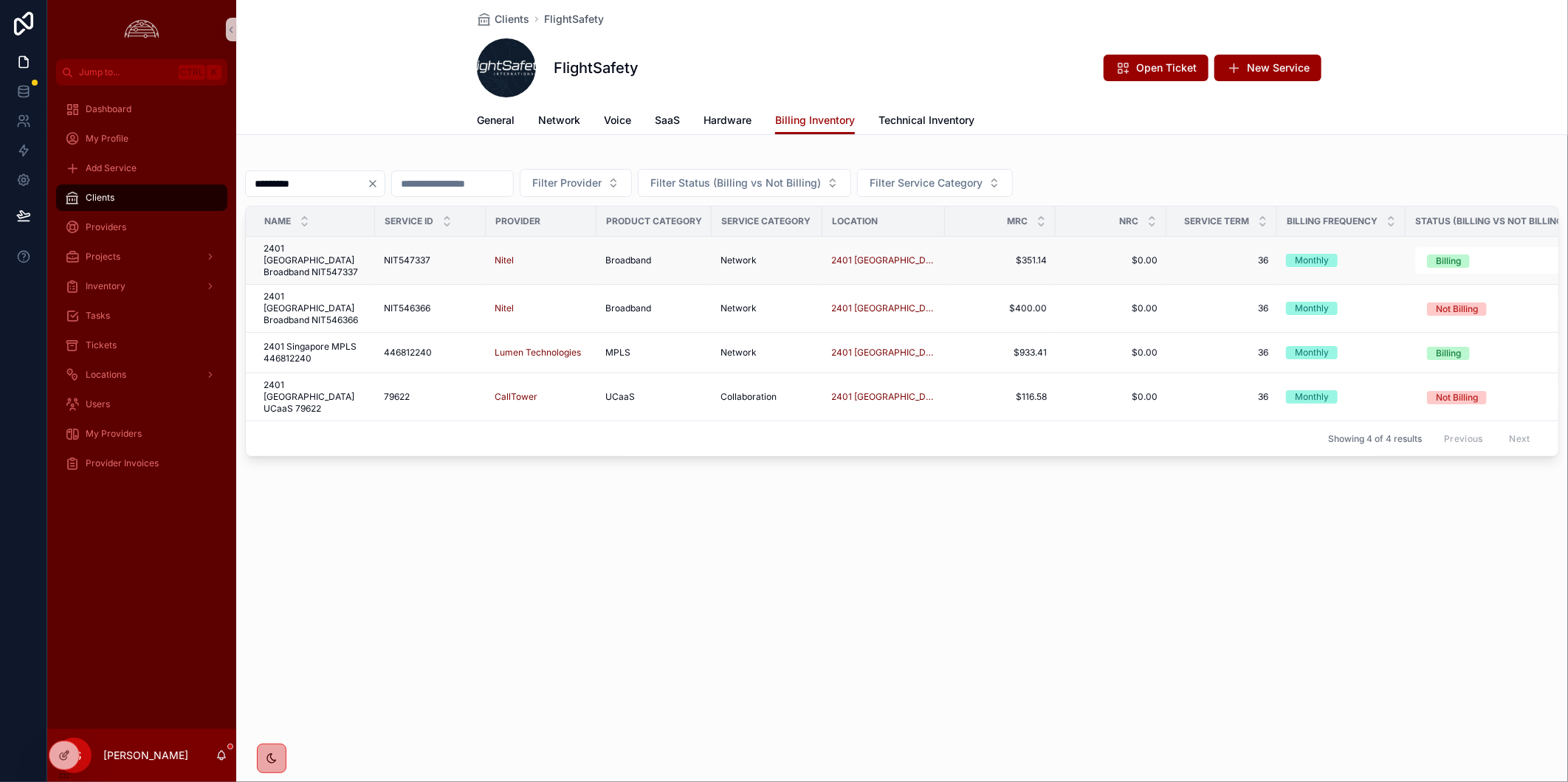
click at [330, 266] on span "2401 [GEOGRAPHIC_DATA] Broadband NIT547337" at bounding box center [314, 260] width 102 height 36
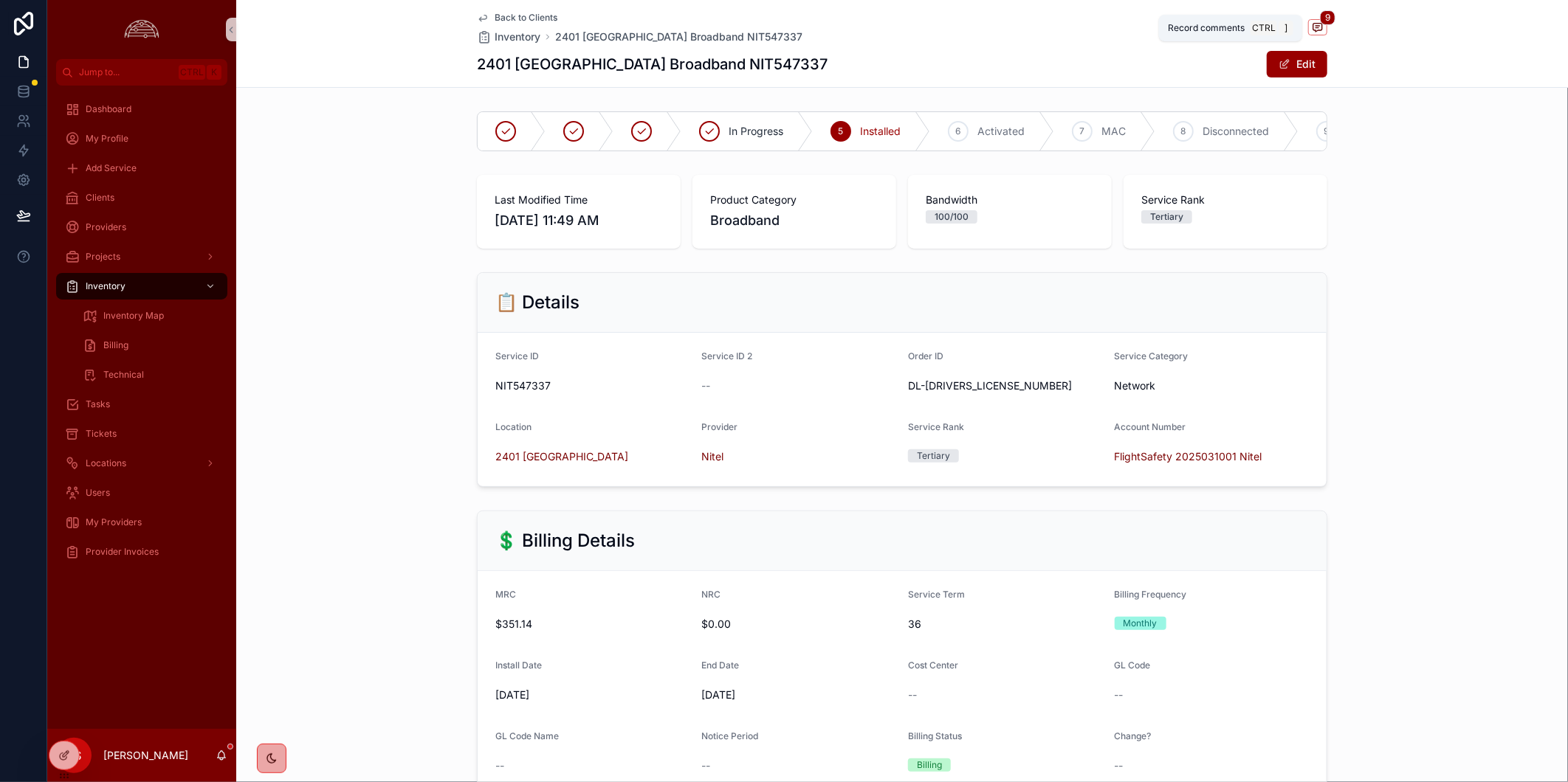
click at [1312, 27] on icon "scrollable content" at bounding box center [1318, 27] width 12 height 12
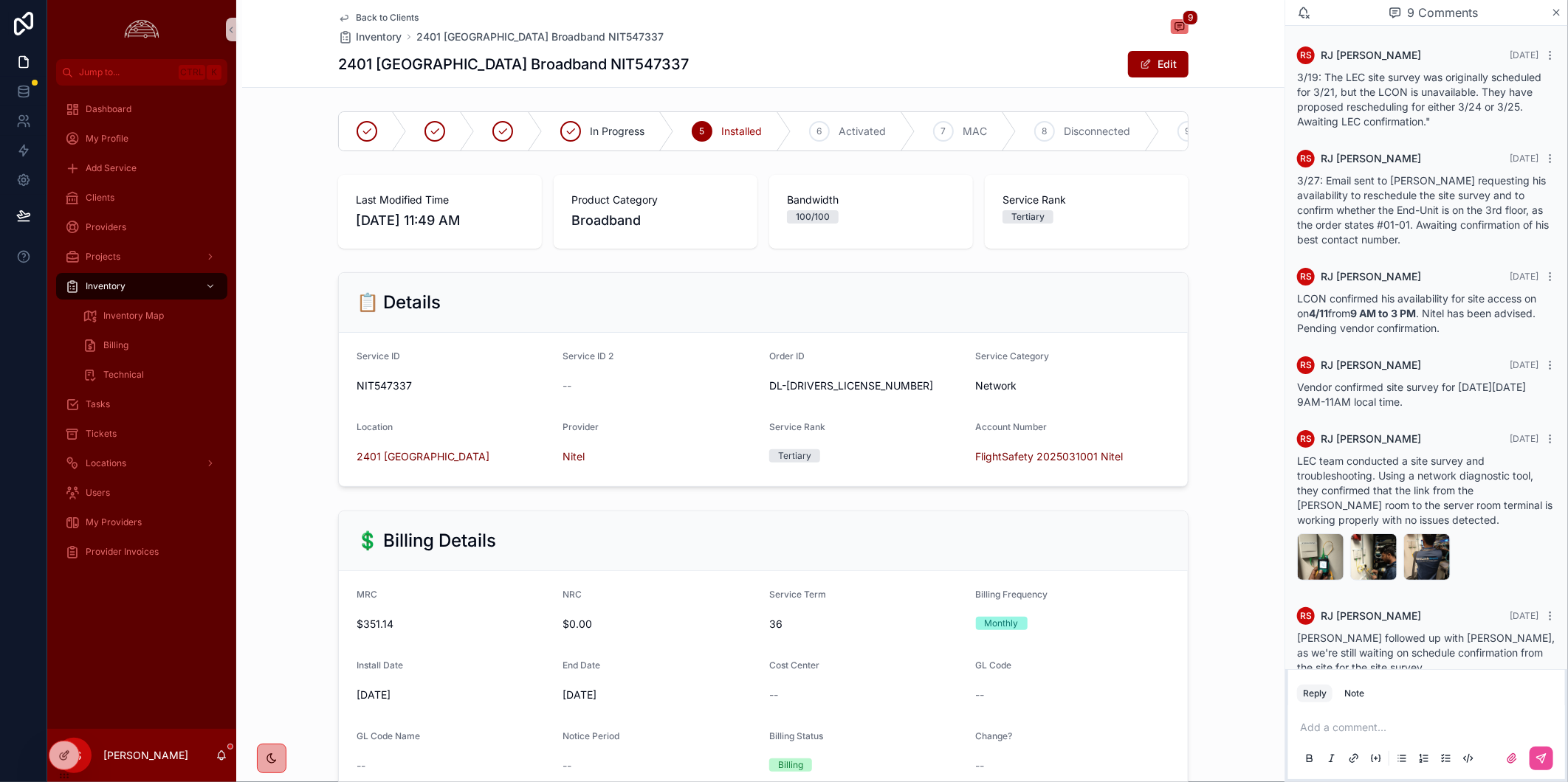
scroll to position [439, 0]
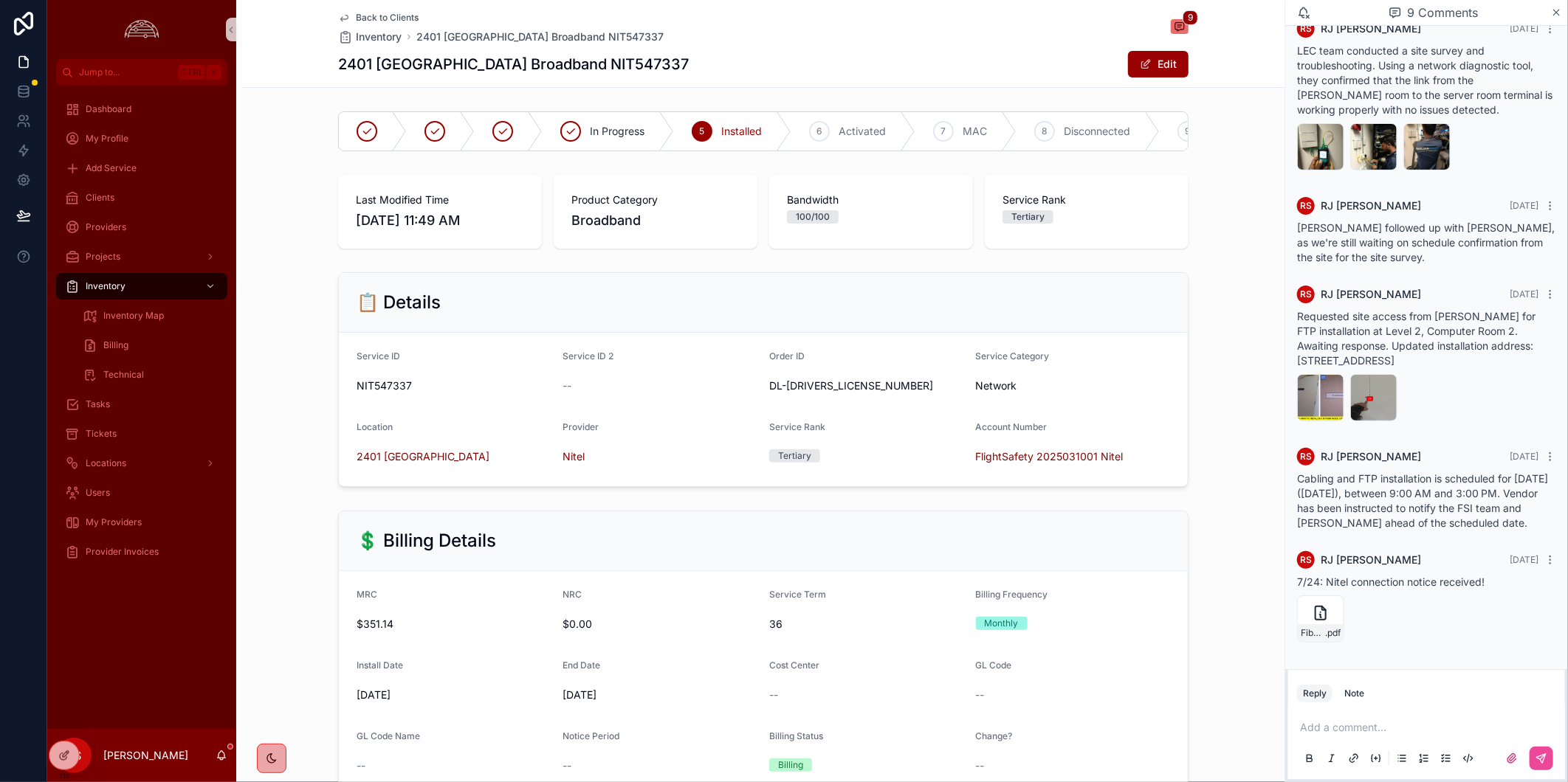
click at [391, 12] on span "Back to Clients" at bounding box center [387, 18] width 63 height 12
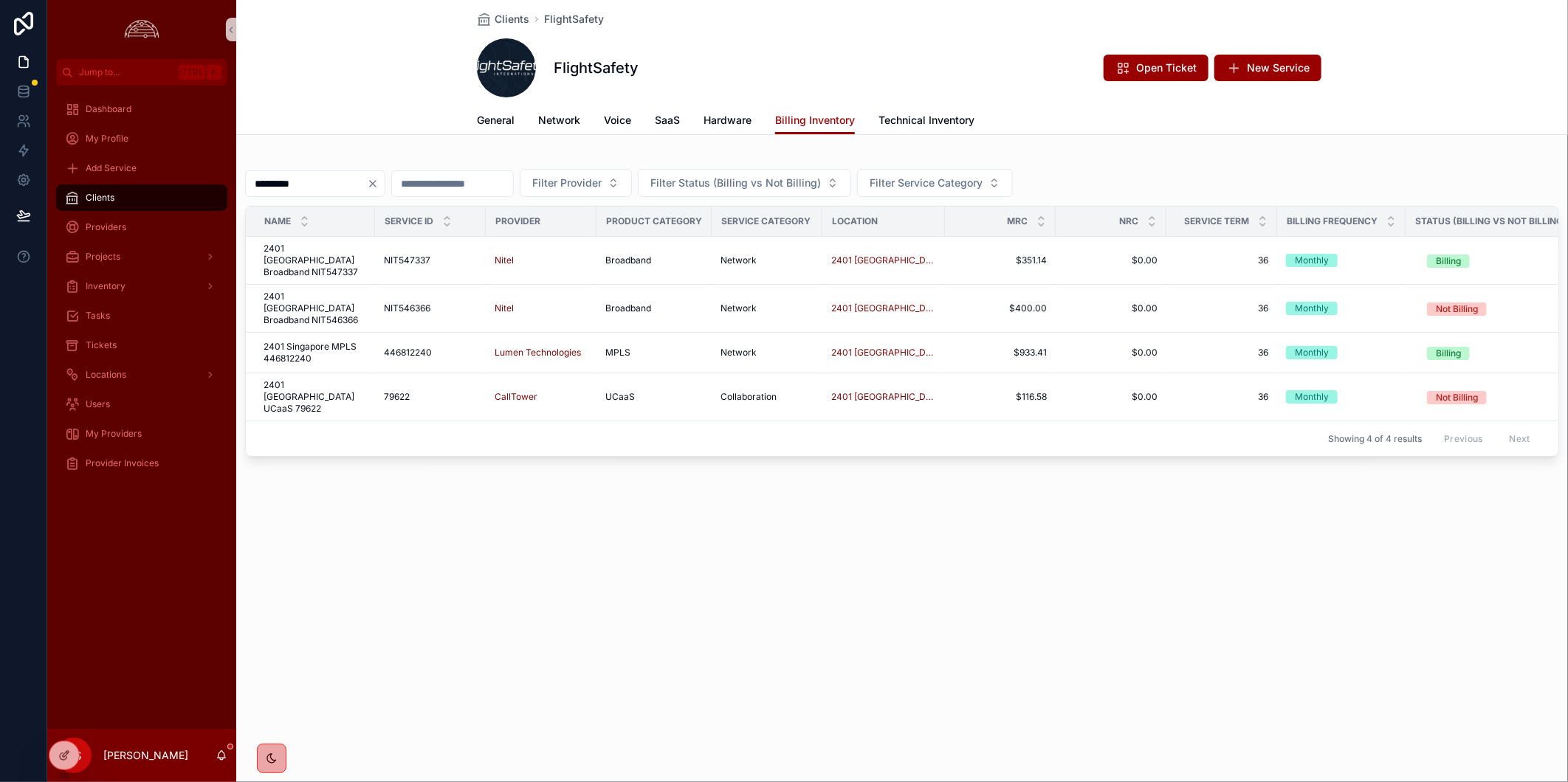
click at [1196, 672] on div "Clients FlightSafety FlightSafety Open Ticket New Service Billing Inventory Gen…" at bounding box center [902, 391] width 1332 height 782
click at [476, 563] on div "Clients FlightSafety FlightSafety Open Ticket New Service Billing Inventory Gen…" at bounding box center [902, 391] width 1332 height 782
click at [315, 341] on span "2401 Singapore MPLS 446812240" at bounding box center [314, 352] width 102 height 23
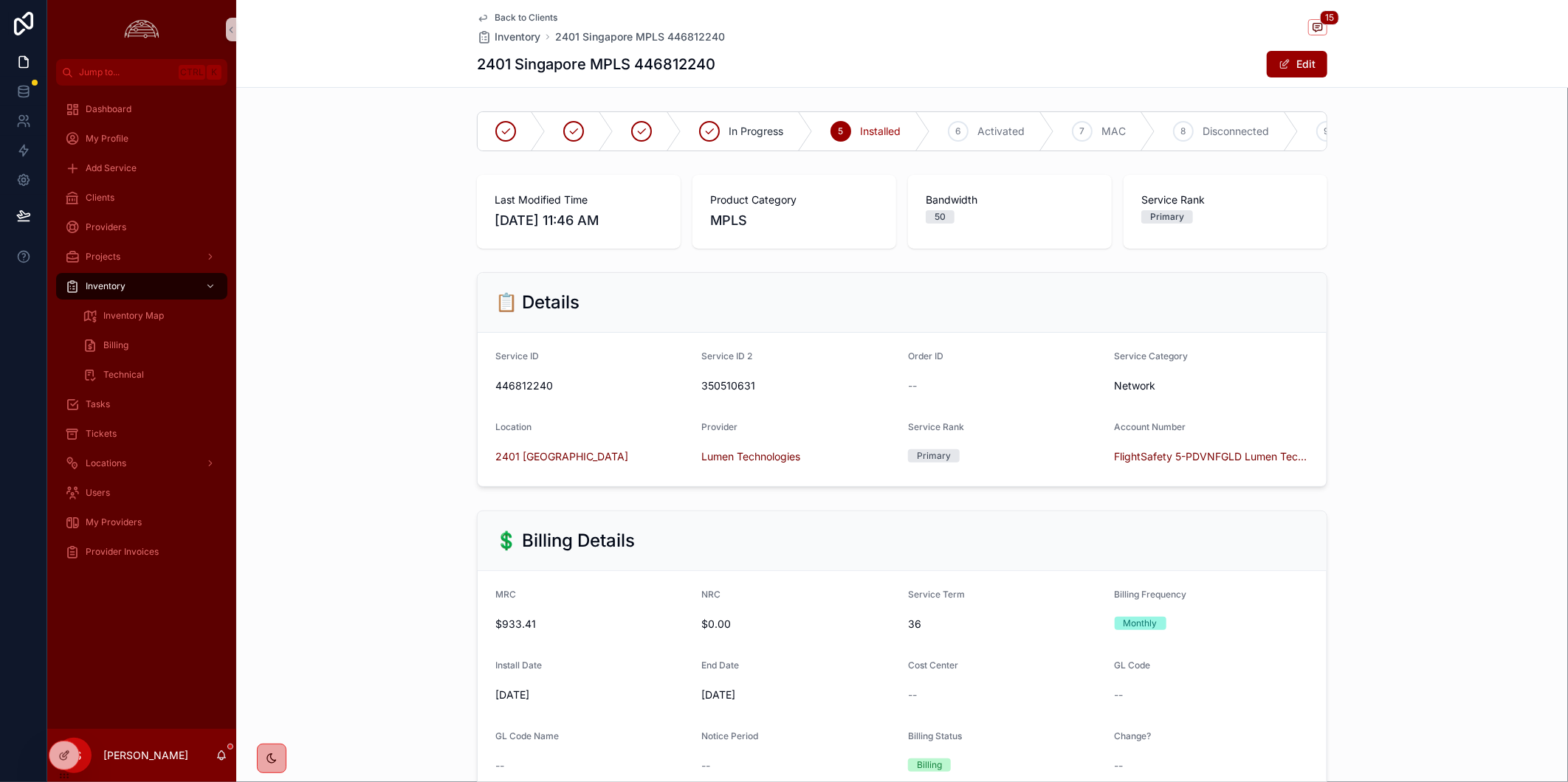
click at [672, 62] on h1 "2401 Singapore MPLS 446812240" at bounding box center [596, 64] width 239 height 20
copy h1 "446812240"
click at [706, 393] on span "350510631" at bounding box center [799, 385] width 195 height 14
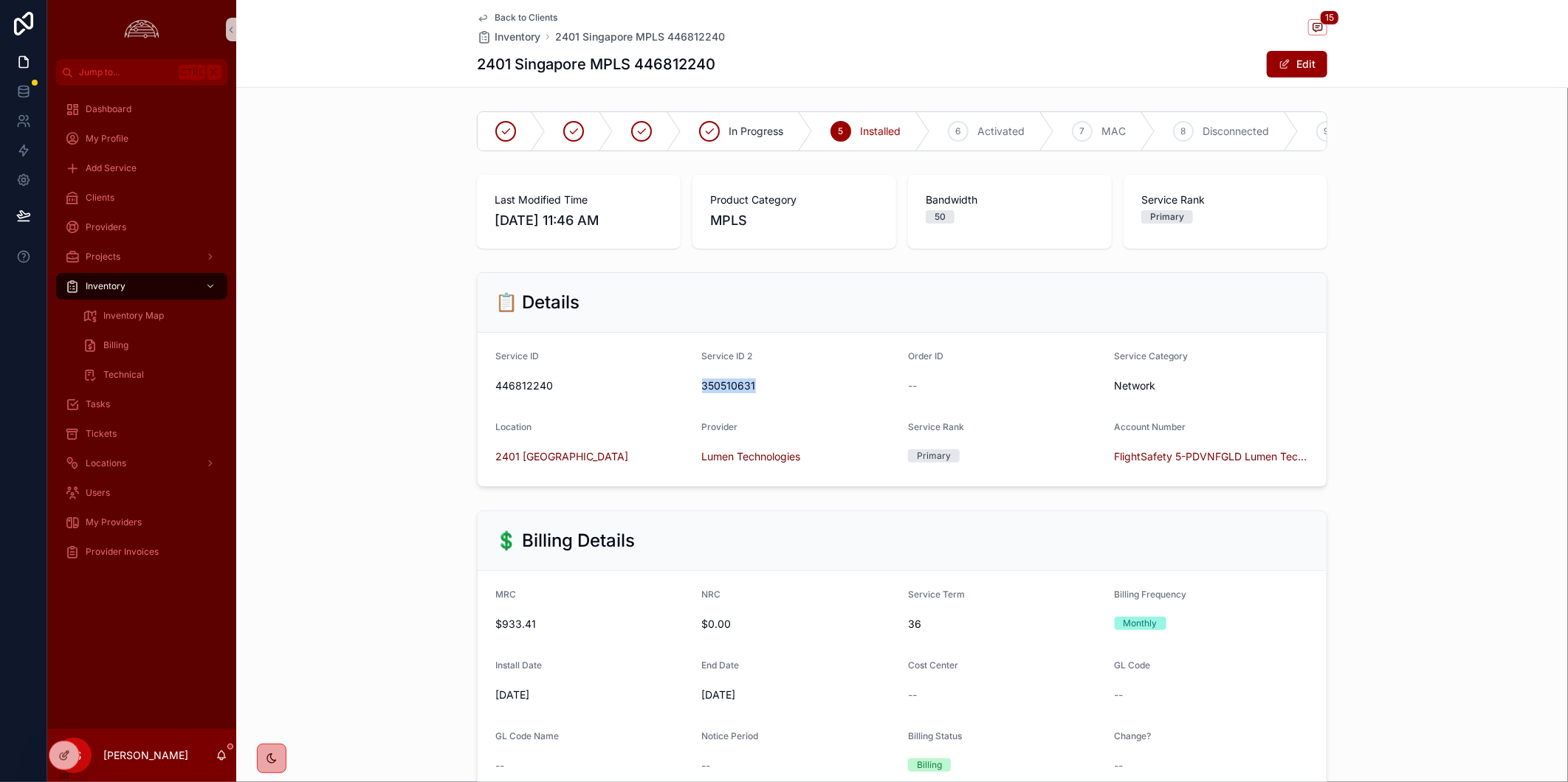
copy span "350510631"
click at [1425, 479] on div "📋 Details Service ID 446812240 Service ID 2 350510631 Order ID -- Service Categ…" at bounding box center [902, 379] width 1332 height 226
click at [523, 393] on span "446812240" at bounding box center [592, 385] width 195 height 14
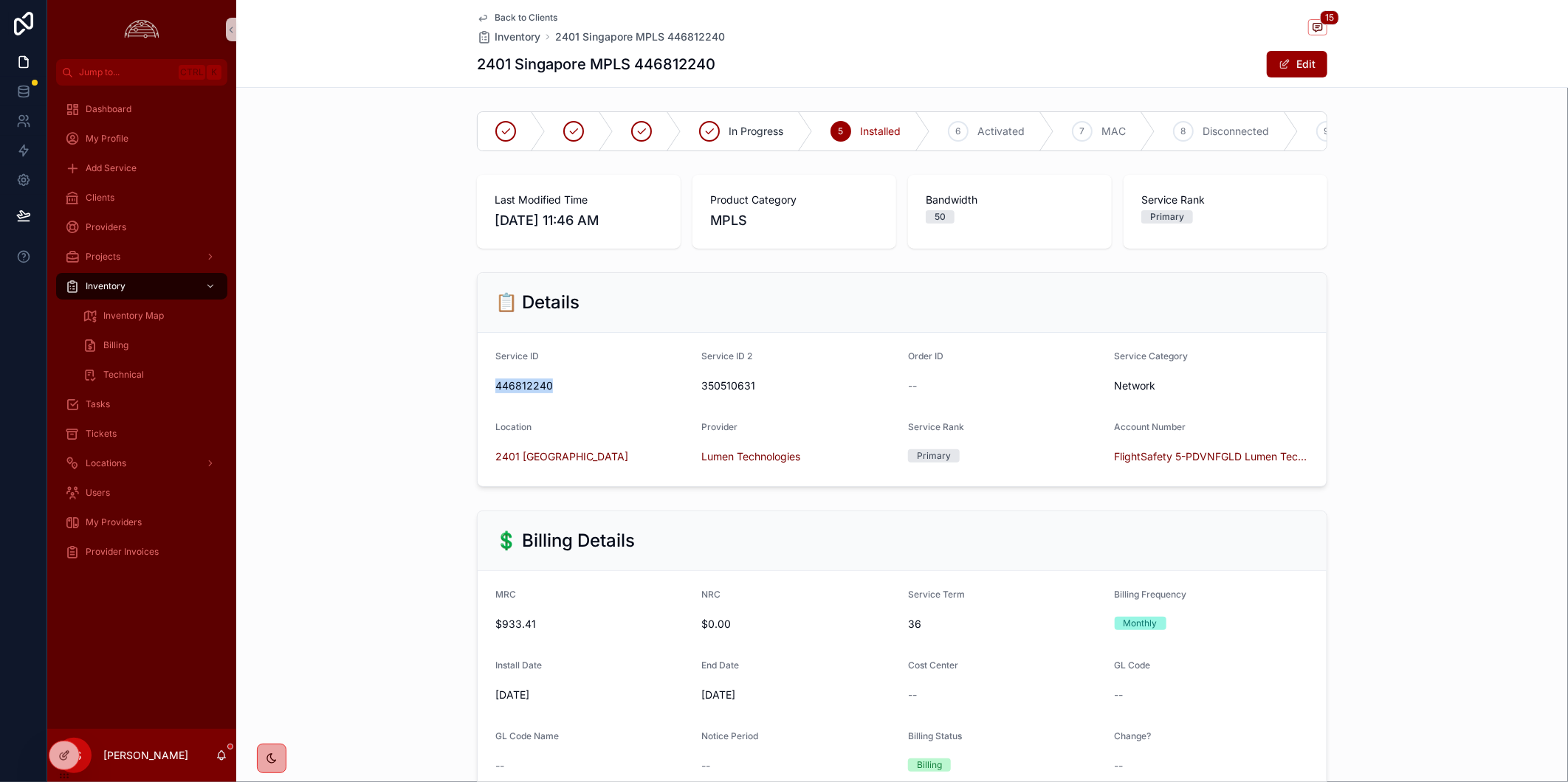
copy span "446812240"
click at [1417, 481] on div "📋 Details Service ID 446812240 Service ID 2 350510631 Order ID -- Service Categ…" at bounding box center [902, 379] width 1332 height 226
